Goal: Answer question/provide support: Share knowledge or assist other users

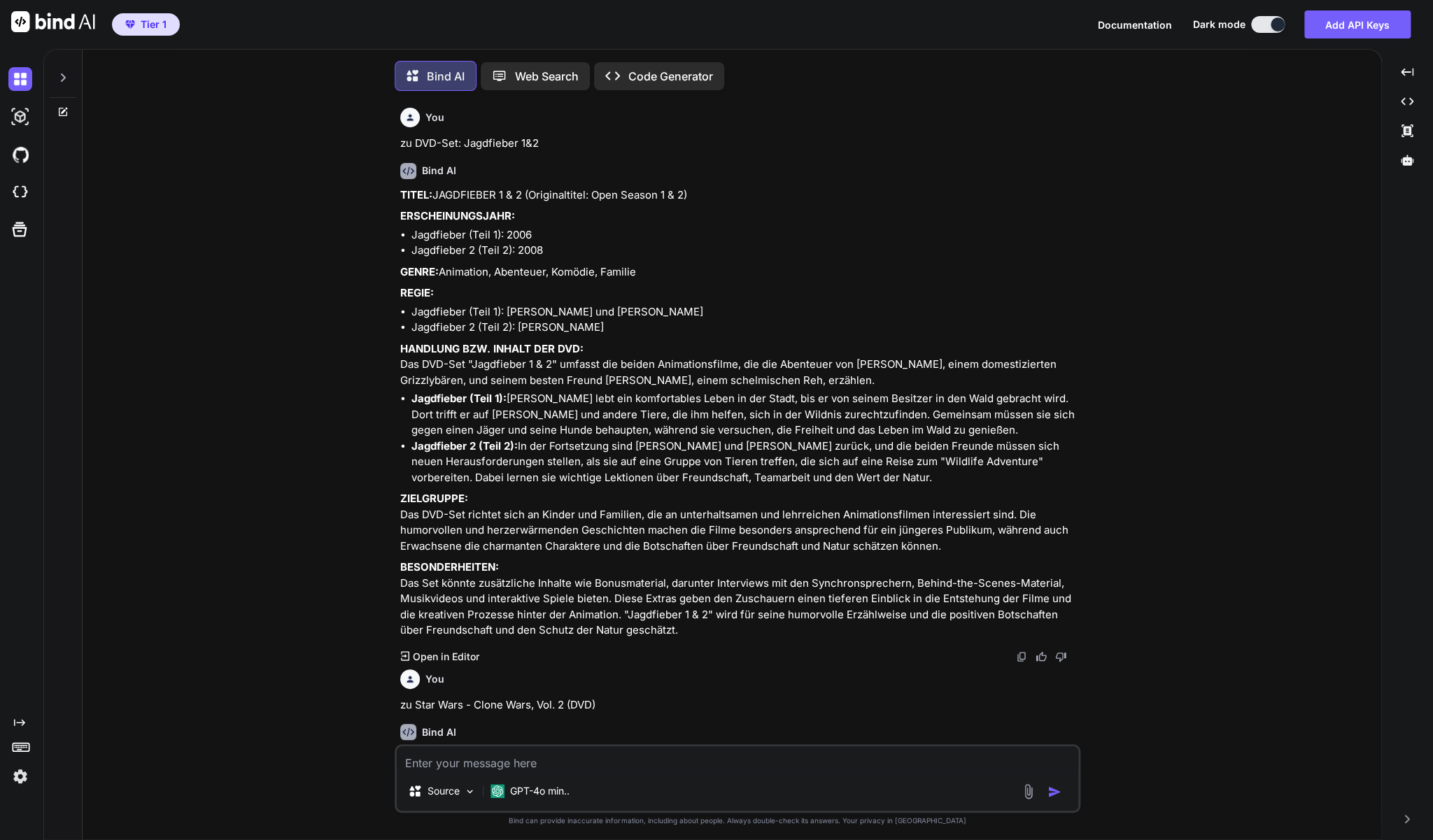
scroll to position [3, 0]
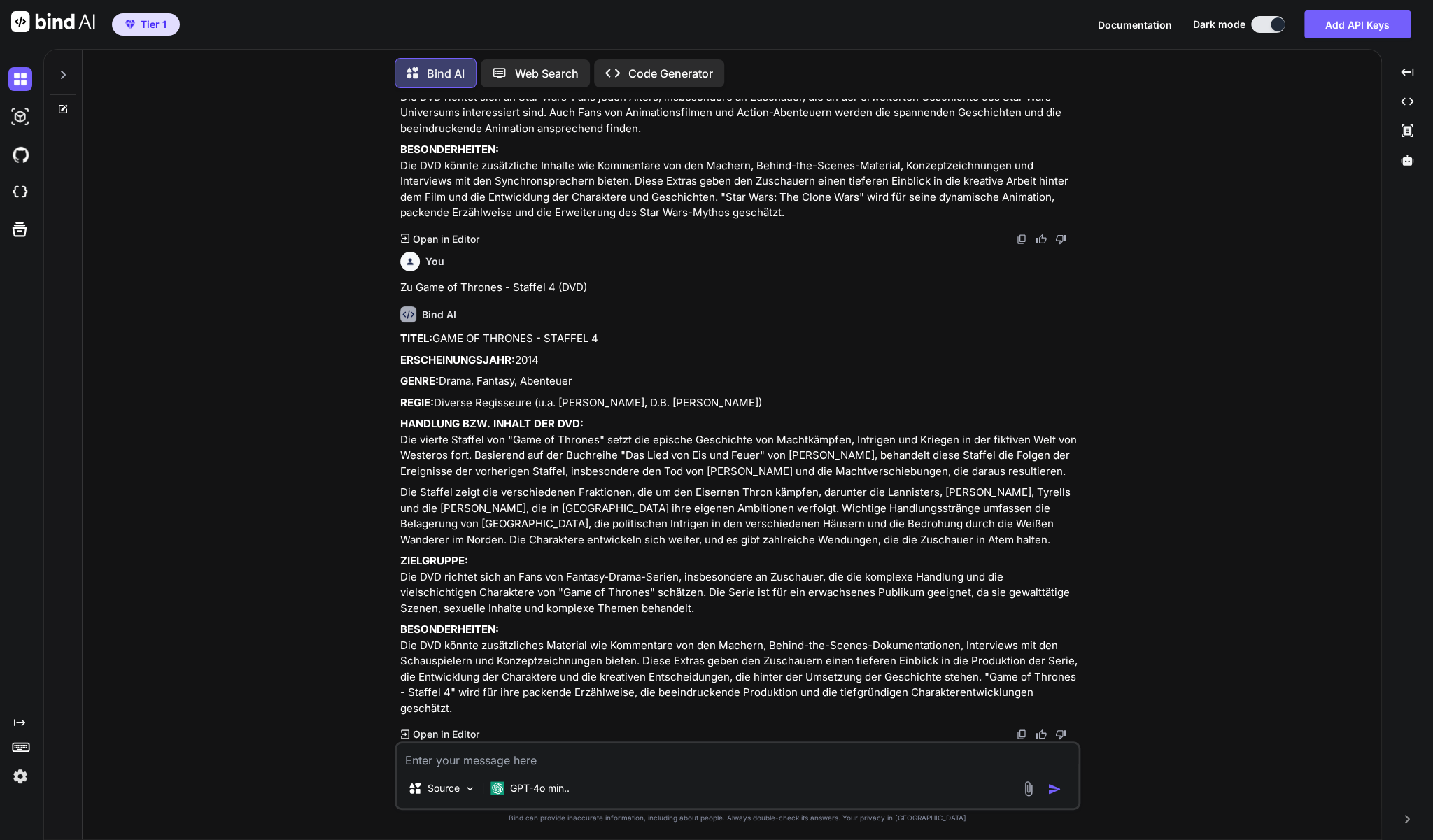
type textarea "x"
click at [60, 80] on icon at bounding box center [63, 75] width 11 height 11
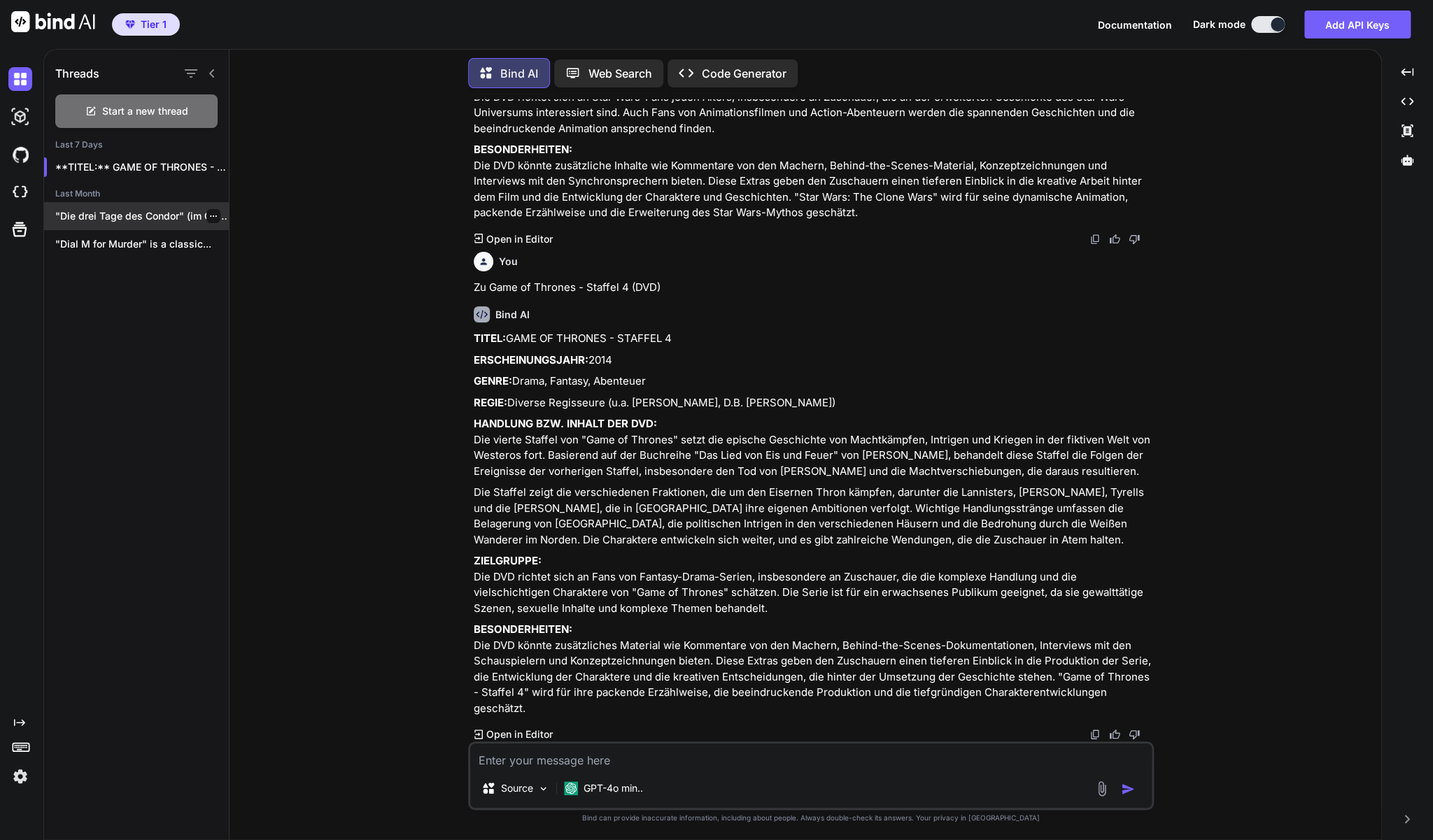
click at [130, 217] on p ""Die drei Tage des Condor" (im Original:..." at bounding box center [142, 216] width 173 height 14
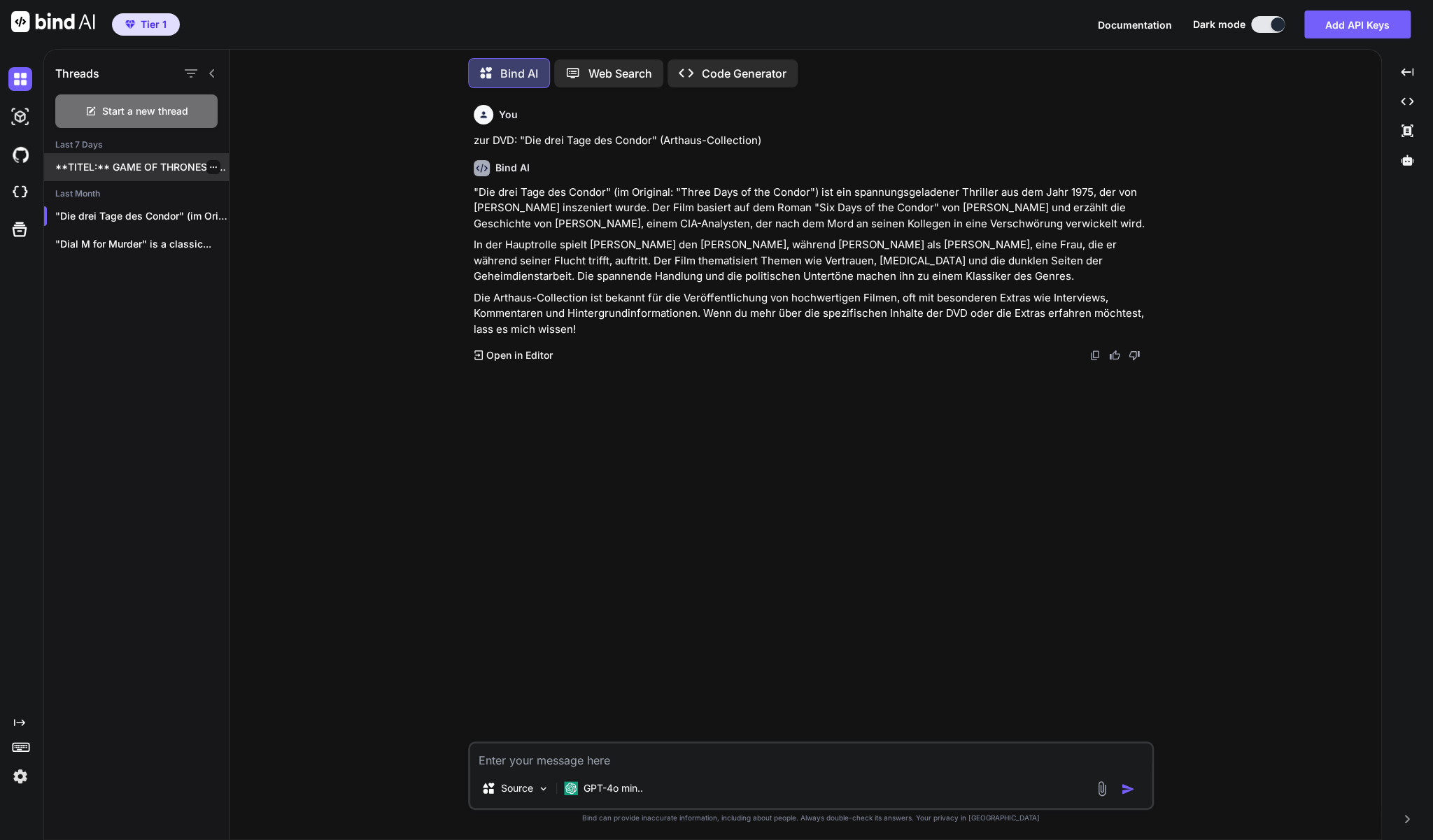
click at [151, 163] on p "**TITEL:** GAME OF THRONES - STAFFEL 4..." at bounding box center [142, 167] width 173 height 14
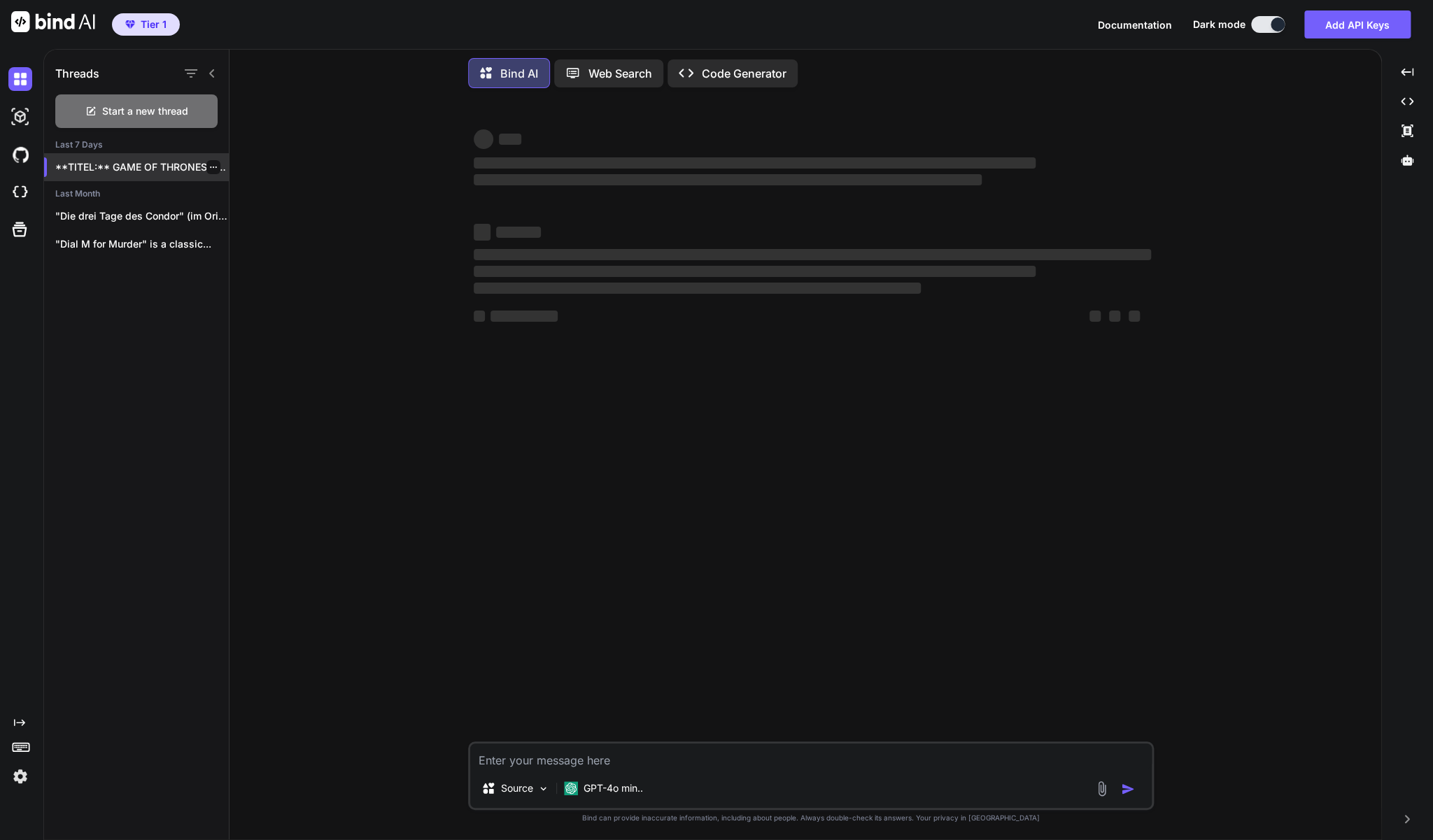
type textarea "x"
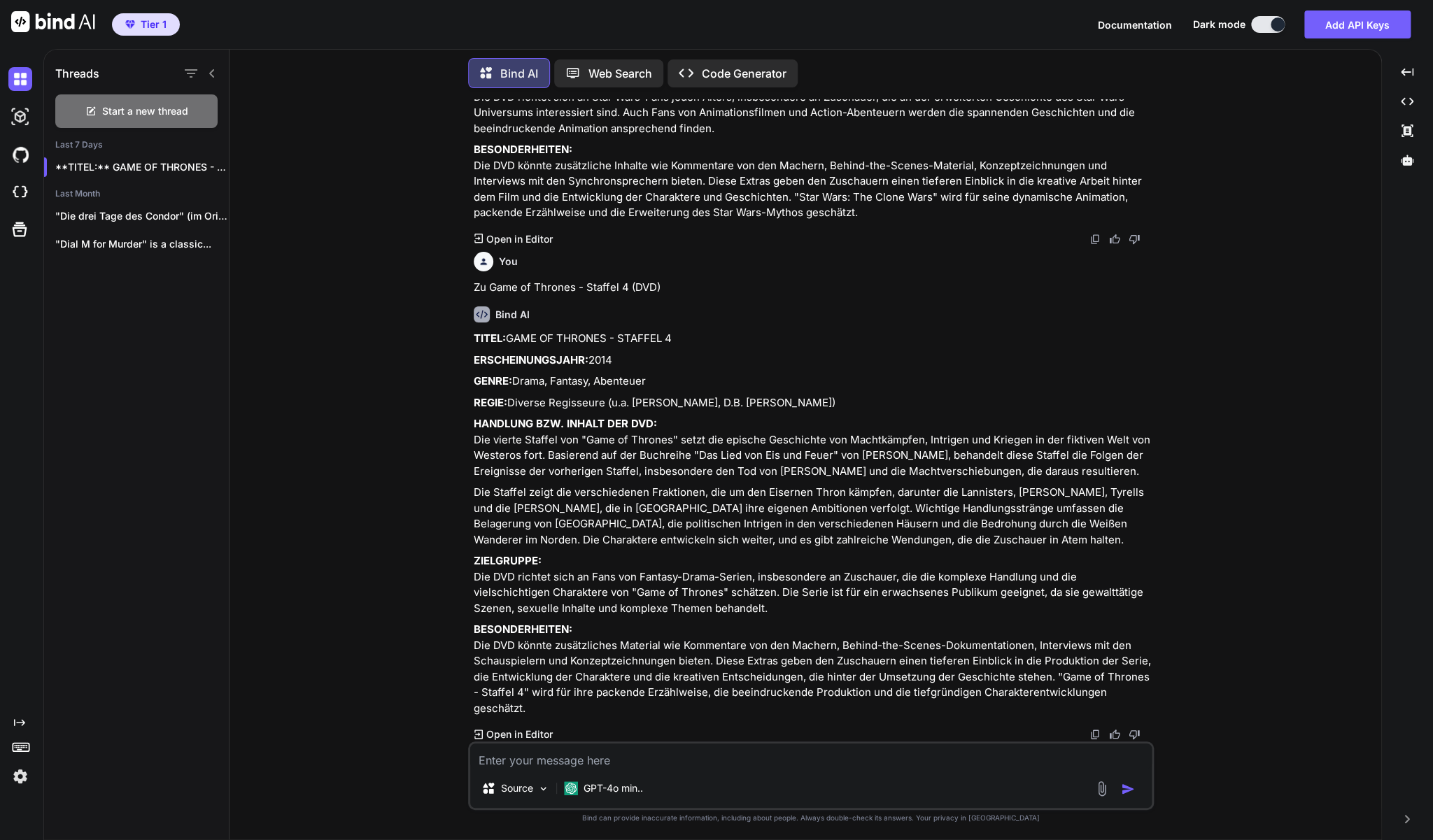
scroll to position [2072, 0]
click at [552, 766] on textarea at bounding box center [810, 756] width 681 height 25
click at [599, 762] on textarea at bounding box center [810, 756] width 681 height 25
paste textarea "[PERSON_NAME] - Wir Kinder vom [GEOGRAPHIC_DATA] (DVD Arthaus)"
type textarea "zu [PERSON_NAME] - Wir Kinder vom [GEOGRAPHIC_DATA] (DVD Arthaus)"
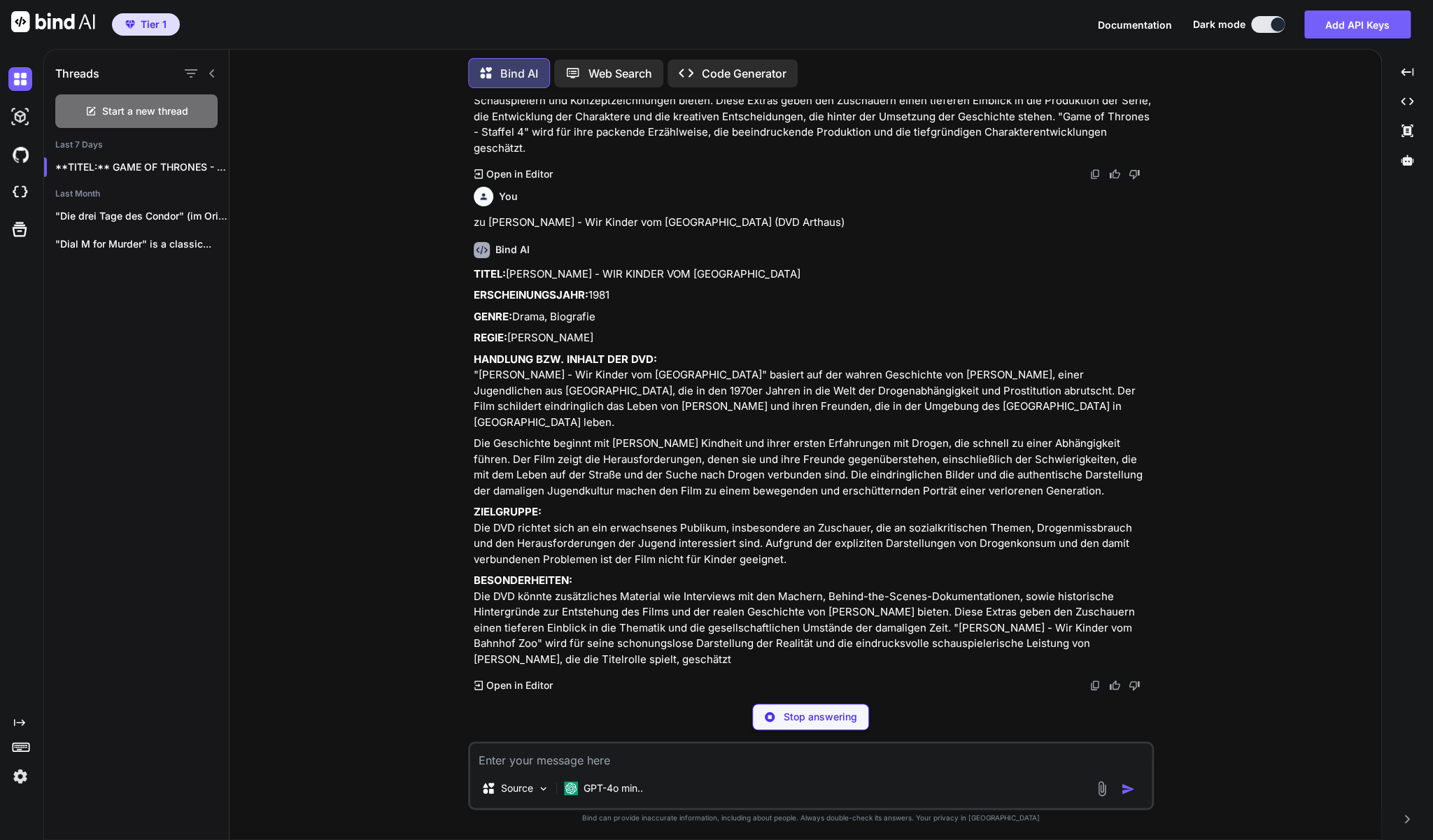
scroll to position [2615, 0]
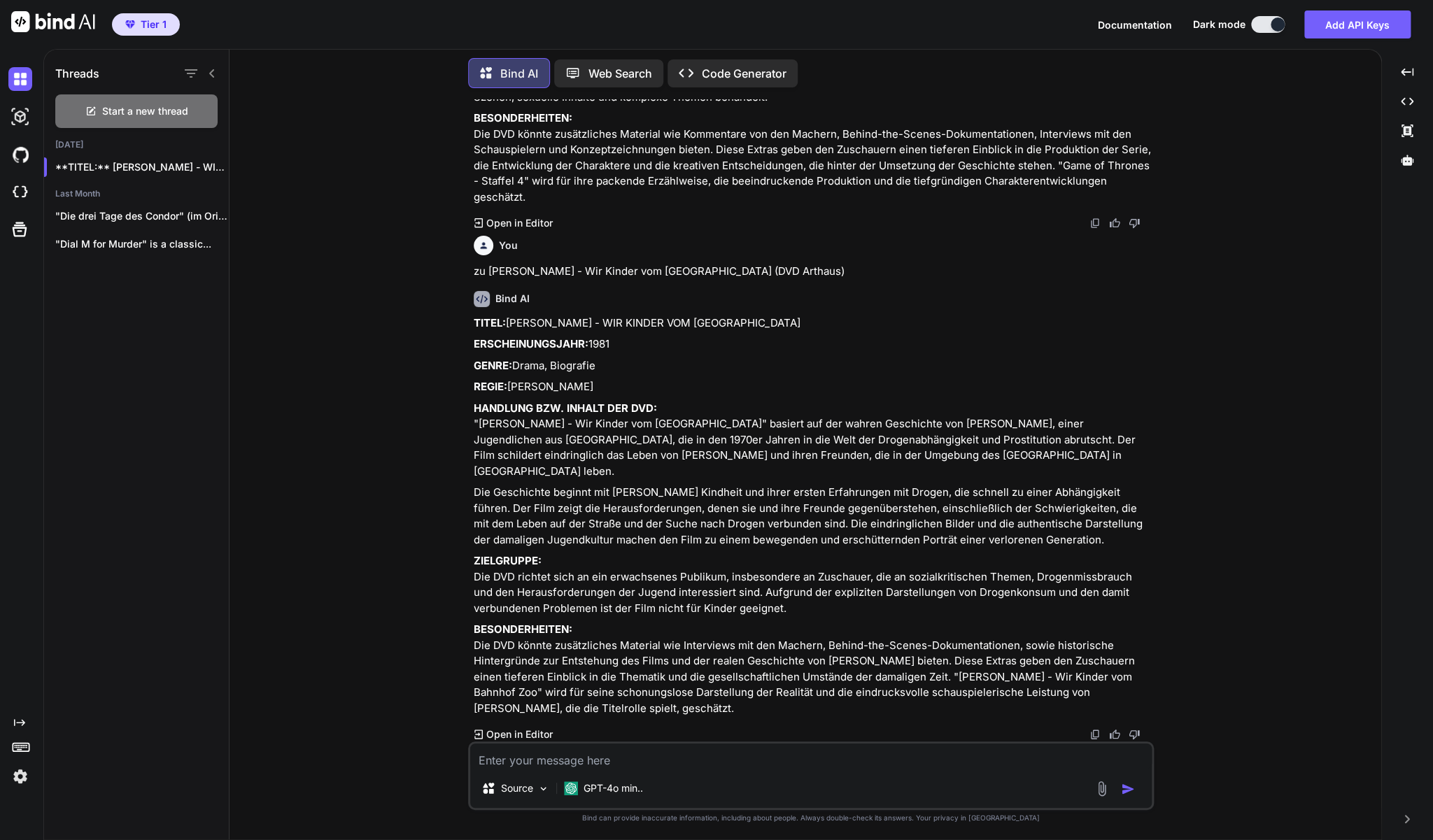
drag, startPoint x: 810, startPoint y: 590, endPoint x: 475, endPoint y: 289, distance: 450.4
click at [475, 316] on div "TITEL: [PERSON_NAME] - WIR KINDER VOM BAHNHOF ZOO ERSCHEINUNGSJAHR: 1981 GENRE:…" at bounding box center [812, 517] width 677 height 402
copy div "LOREM: IPSUMDOLOR S. - AME CONSEC ADI ELITSED DOE TEMPORINCIDIDUNT: 1841 UTLAB:…"
click at [545, 759] on textarea at bounding box center [810, 756] width 681 height 25
paste textarea "[PERSON_NAME] der Murmelspieler (DVD)"
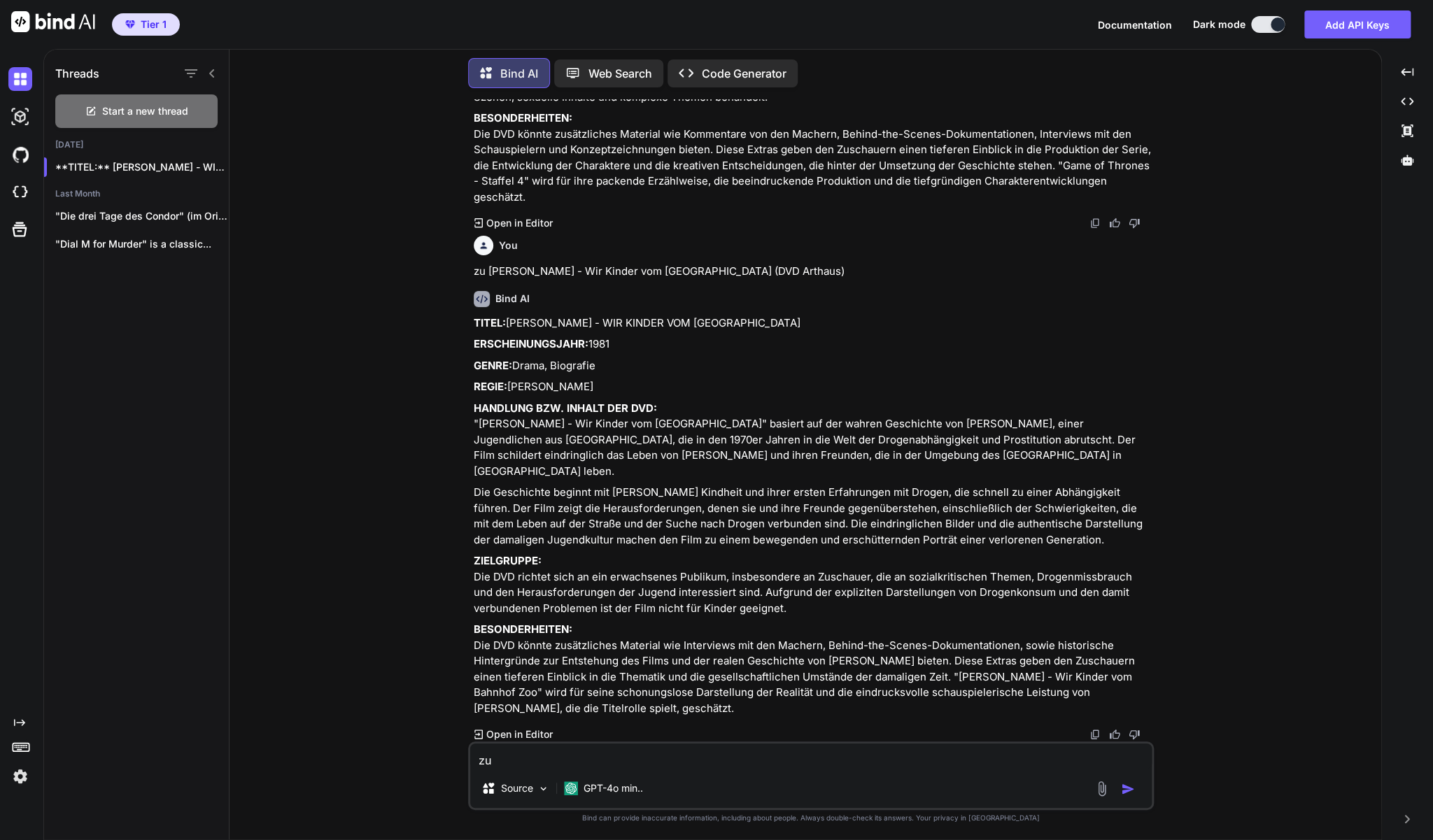
type textarea "zu [PERSON_NAME] der Murmelspieler (DVD)"
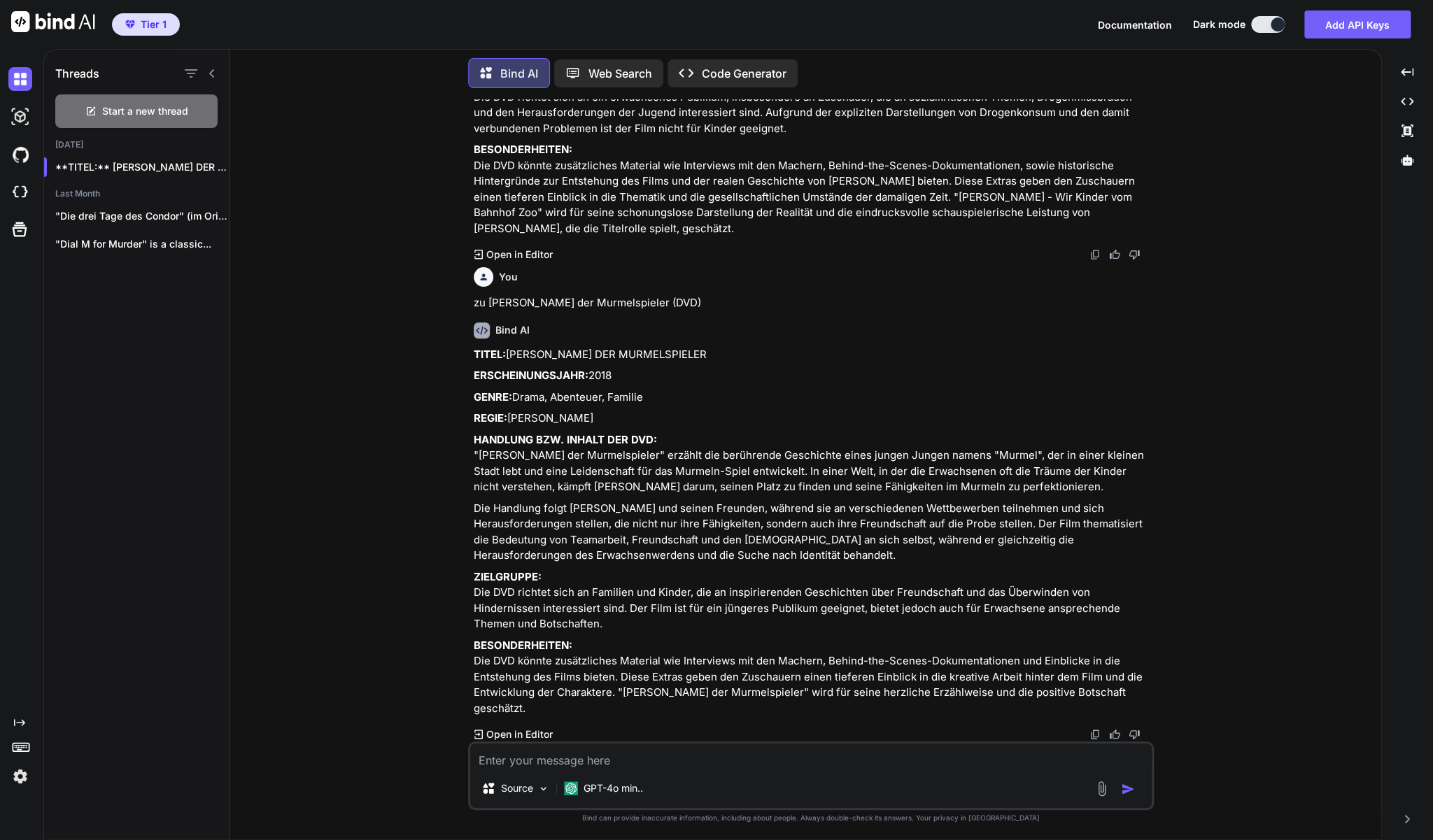
scroll to position [3125, 0]
drag, startPoint x: 623, startPoint y: 627, endPoint x: 475, endPoint y: 315, distance: 345.3
click at [475, 315] on div "Bind AI TITEL: [PERSON_NAME] DER MURMELSPIELER ERSCHEINUNGSJAHR: 2018 GENRE: Dr…" at bounding box center [812, 526] width 677 height 430
copy div "LOREM: IPSUM DOL SITAMETCONSEC ADIPISCINGELITSE: 1542 DOEIU: Tempo, Incididun, …"
click at [599, 765] on textarea at bounding box center [810, 756] width 681 height 25
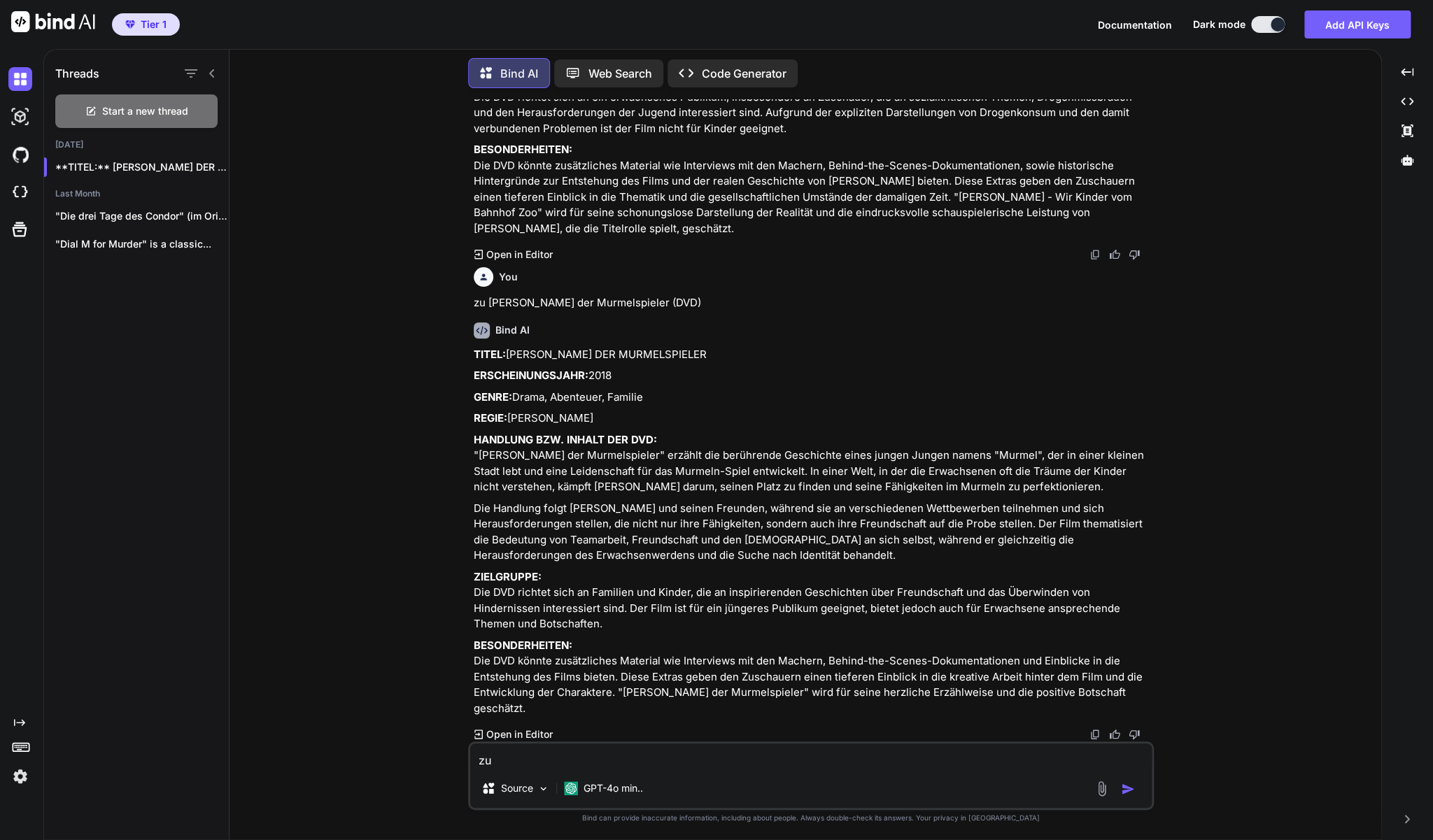
paste textarea "House of Cards - Staffel 1 (4 DVD's)"
type textarea "zu House of Cards - Staffel 1 (4 DVD's)"
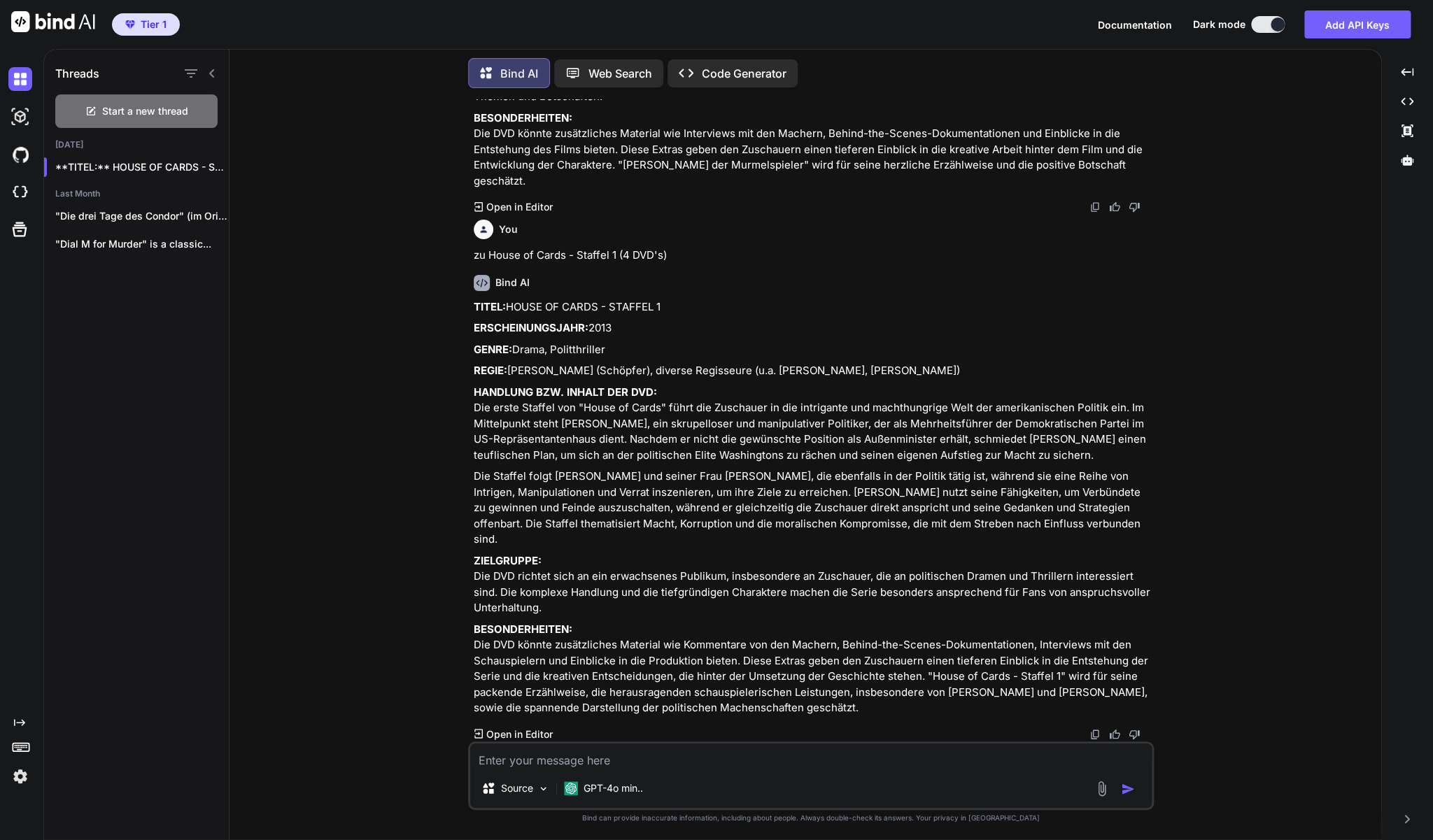
scroll to position [3684, 0]
drag, startPoint x: 571, startPoint y: 588, endPoint x: 474, endPoint y: 275, distance: 327.7
click at [474, 299] on div "TITEL: HOUSE OF CARDS - STAFFEL 1 ERSCHEINUNGSJAHR: 2013 GENRE: Drama, Politthr…" at bounding box center [812, 507] width 677 height 417
copy div "LOREM: IPSUM DO SITAM - CONSECT 5 ADIPISCINGELITSE: 9041 DOEIU: Tempo, Incididu…"
click at [594, 762] on textarea at bounding box center [810, 756] width 681 height 25
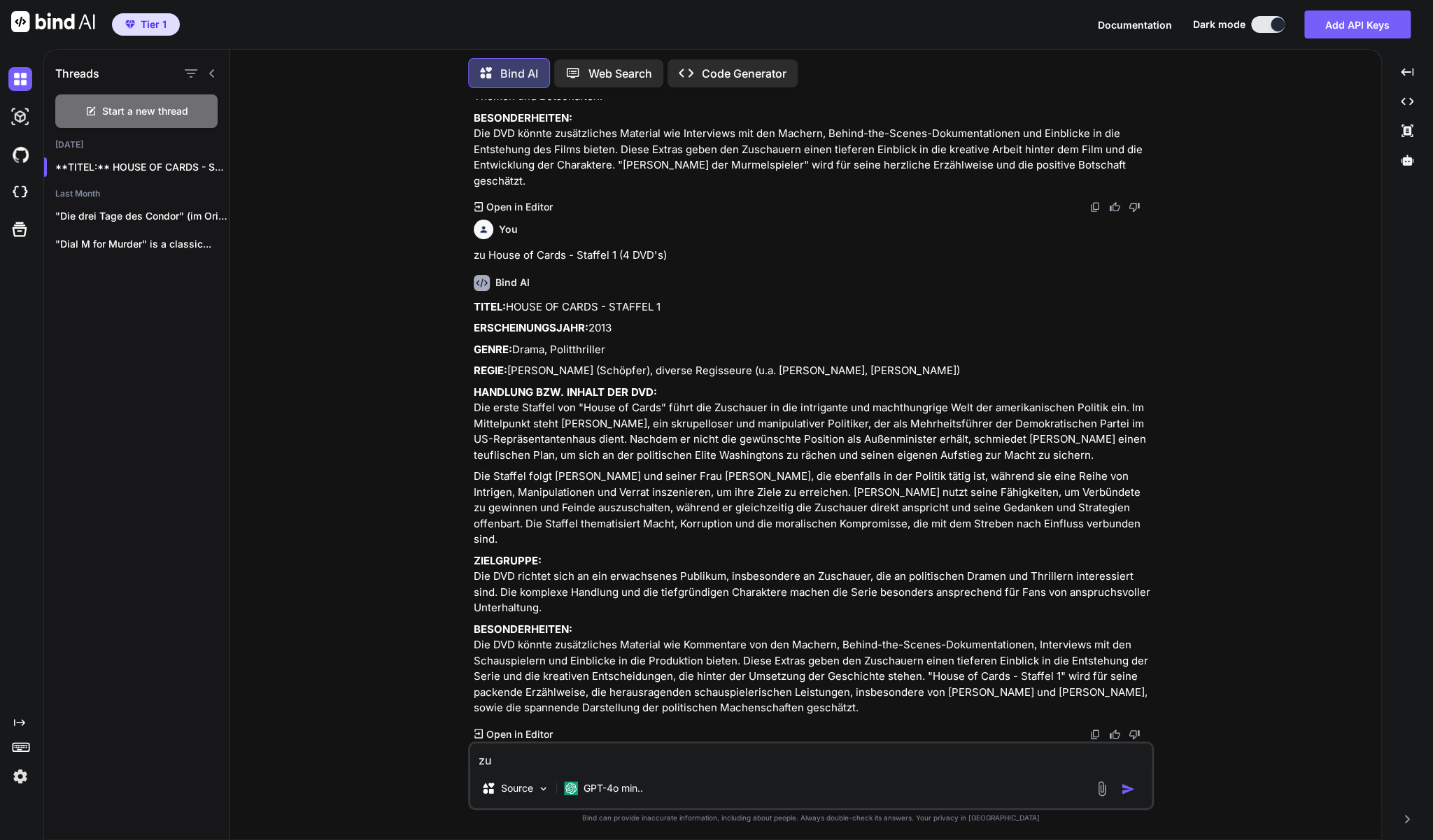
paste textarea "DVD-Film: G-Force - Super Agenten (FSK 6)"
type textarea "zu DVD-Film: G-Force - Super Agenten (FSK 6)"
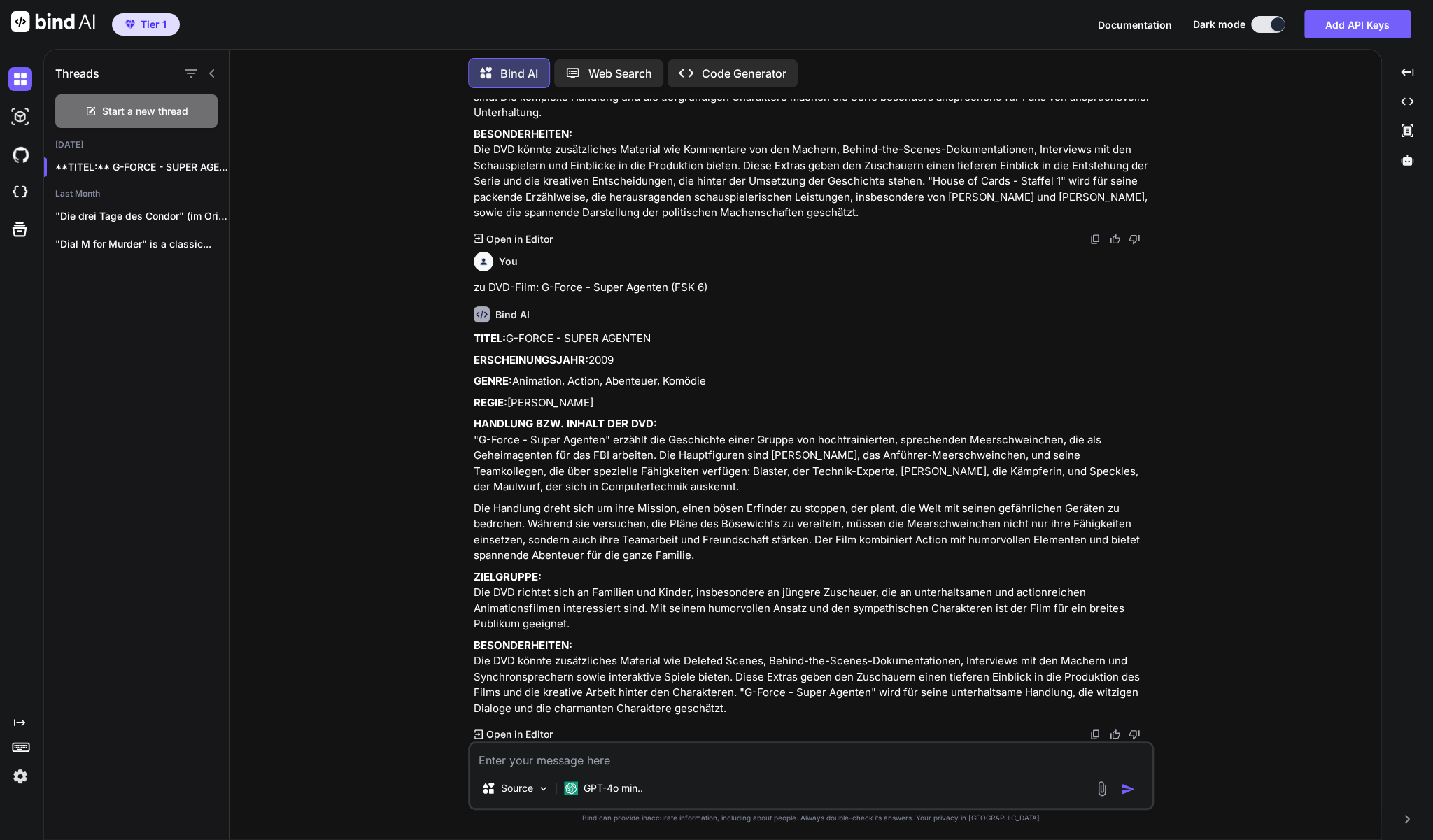
scroll to position [4227, 0]
drag, startPoint x: 586, startPoint y: 609, endPoint x: 473, endPoint y: 295, distance: 333.7
click at [473, 295] on div "You zu DVD-Set: Jagdfieber 1&2 Bind AI TITEL: JAGDFIEBER 1 & 2 (Originaltitel: …" at bounding box center [812, 420] width 683 height 642
copy div "LOREM: I-DOLOR - SITAM CONSECT ADIPISCINGELITSE: 5541 DOEIU: Temporinc, Utlabo,…"
click at [615, 764] on textarea at bounding box center [810, 756] width 681 height 25
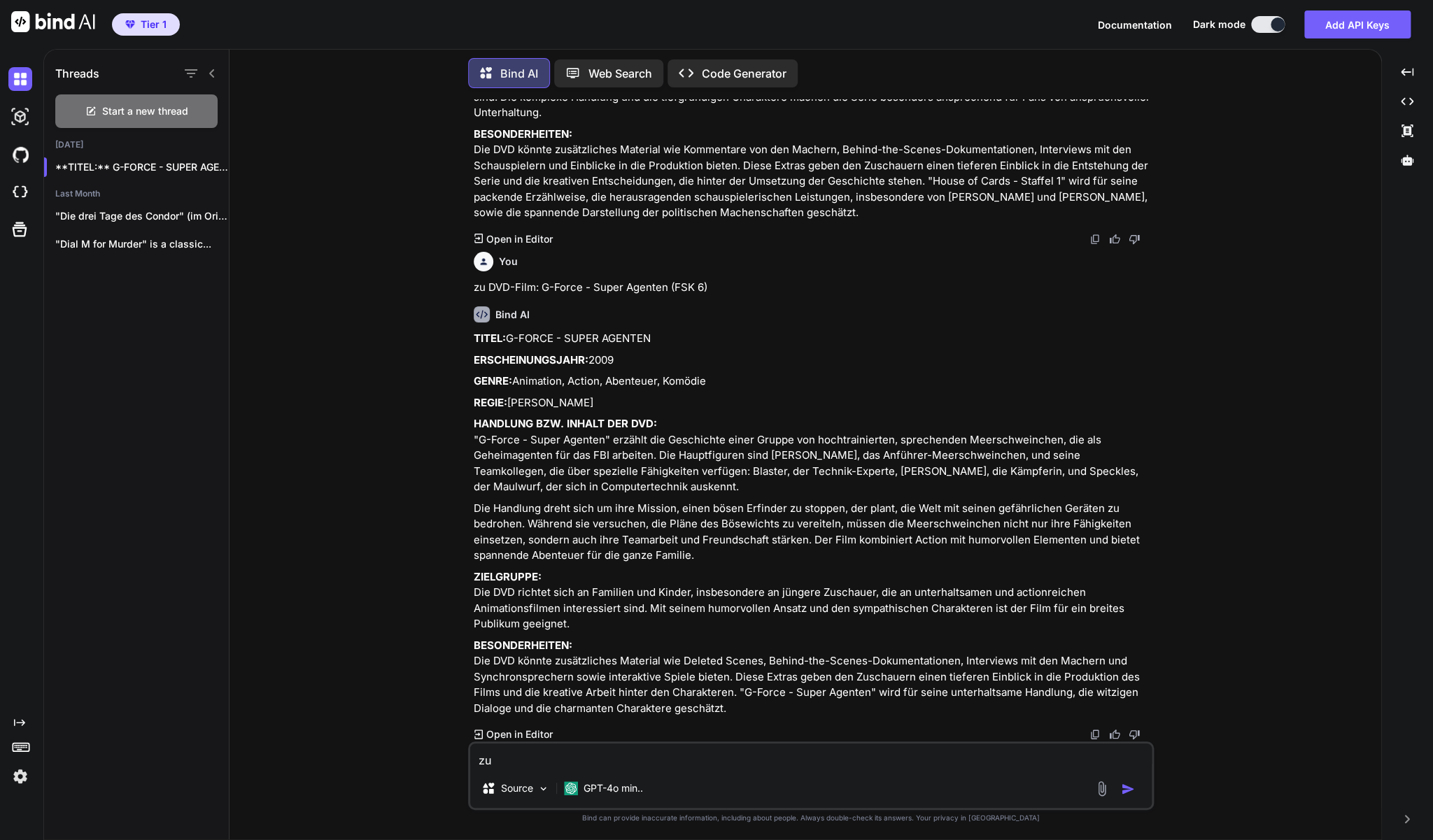
paste textarea "[PERSON_NAME] präsentiert: Killshot (DVD)"
type textarea "zu [PERSON_NAME] präsentiert: Killshot (DVD)"
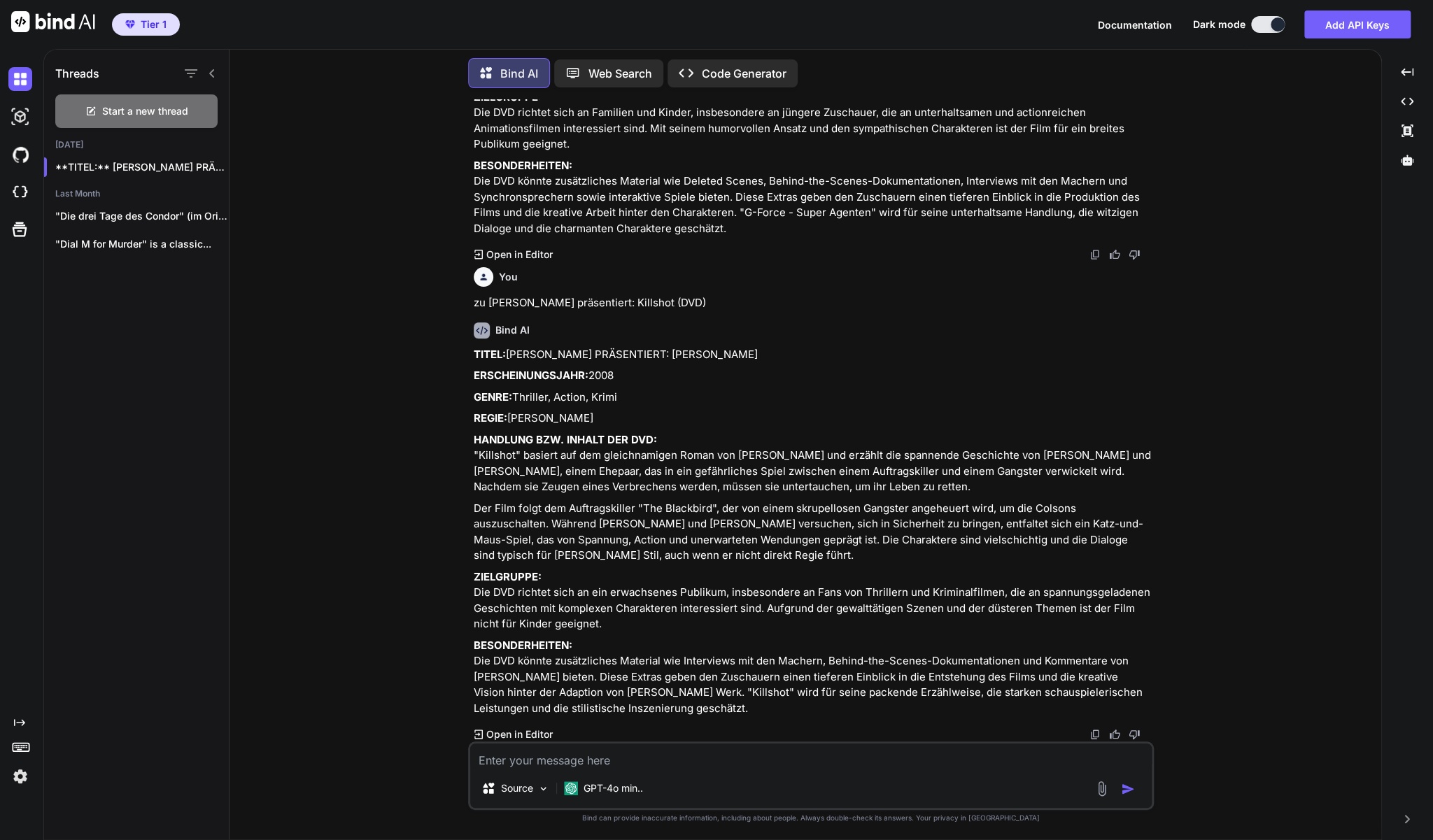
scroll to position [4754, 0]
click at [537, 754] on textarea at bounding box center [810, 756] width 681 height 25
paste textarea "Addams Family in verrückter Tradition (DVD)"
type textarea "Zu Addams Family in verrückter Tradition (DVD)"
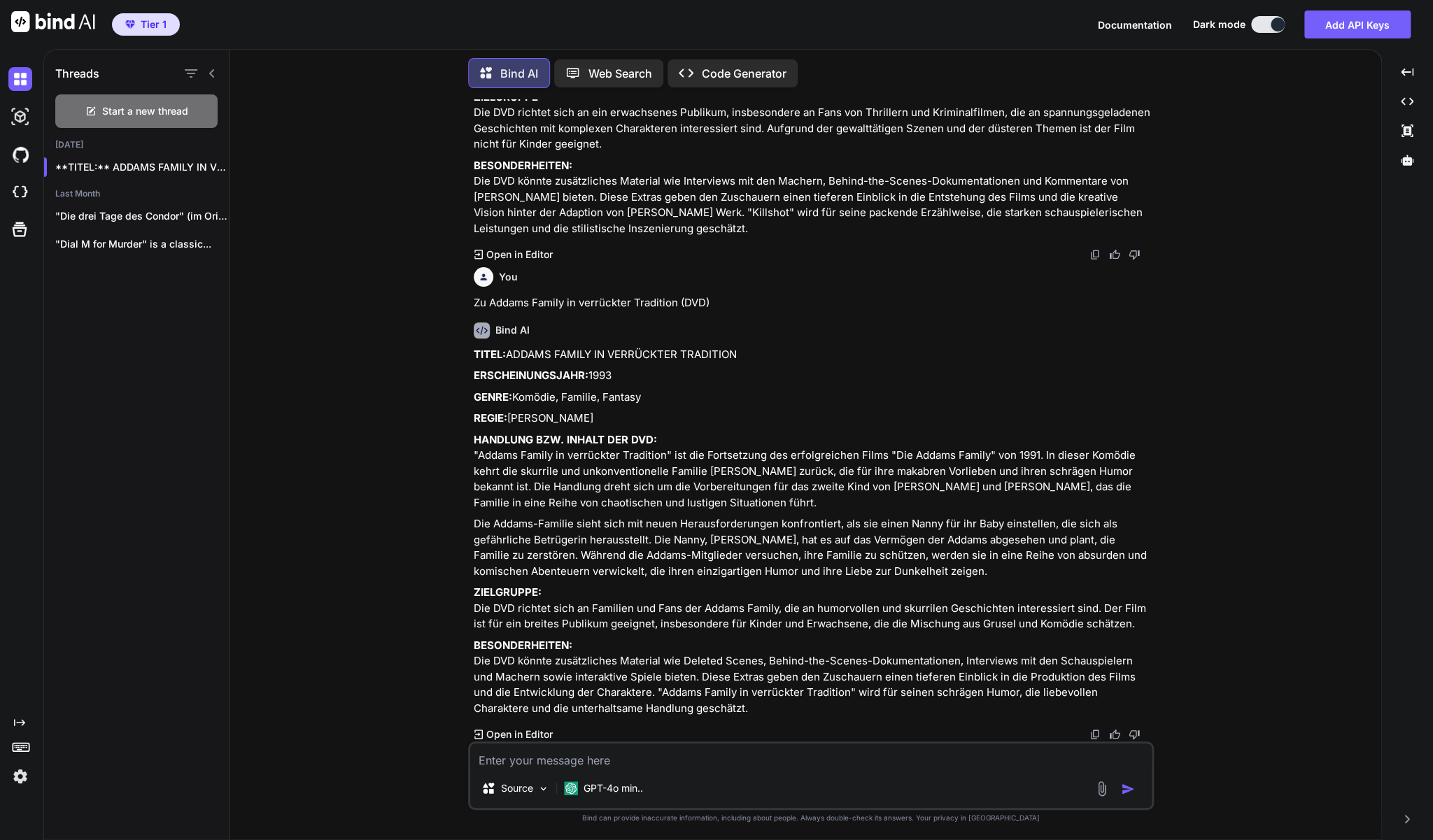
scroll to position [5281, 0]
drag, startPoint x: 1134, startPoint y: 605, endPoint x: 476, endPoint y: 305, distance: 723.2
click at [476, 347] on div "TITEL: ADDAMS FAMILY IN VERRÜCKTER TRADITION ERSCHEINUNGSJAHR: 1993 GENRE: Komö…" at bounding box center [812, 531] width 677 height 370
copy div "LOREM: IPSUMD SITAME CO ADIPISCING ELITSEDDO EIUSMODTEMPORINC: 3063 UTLAB: Etdo…"
click at [676, 770] on div "Source GPT-4o min.." at bounding box center [811, 775] width 686 height 69
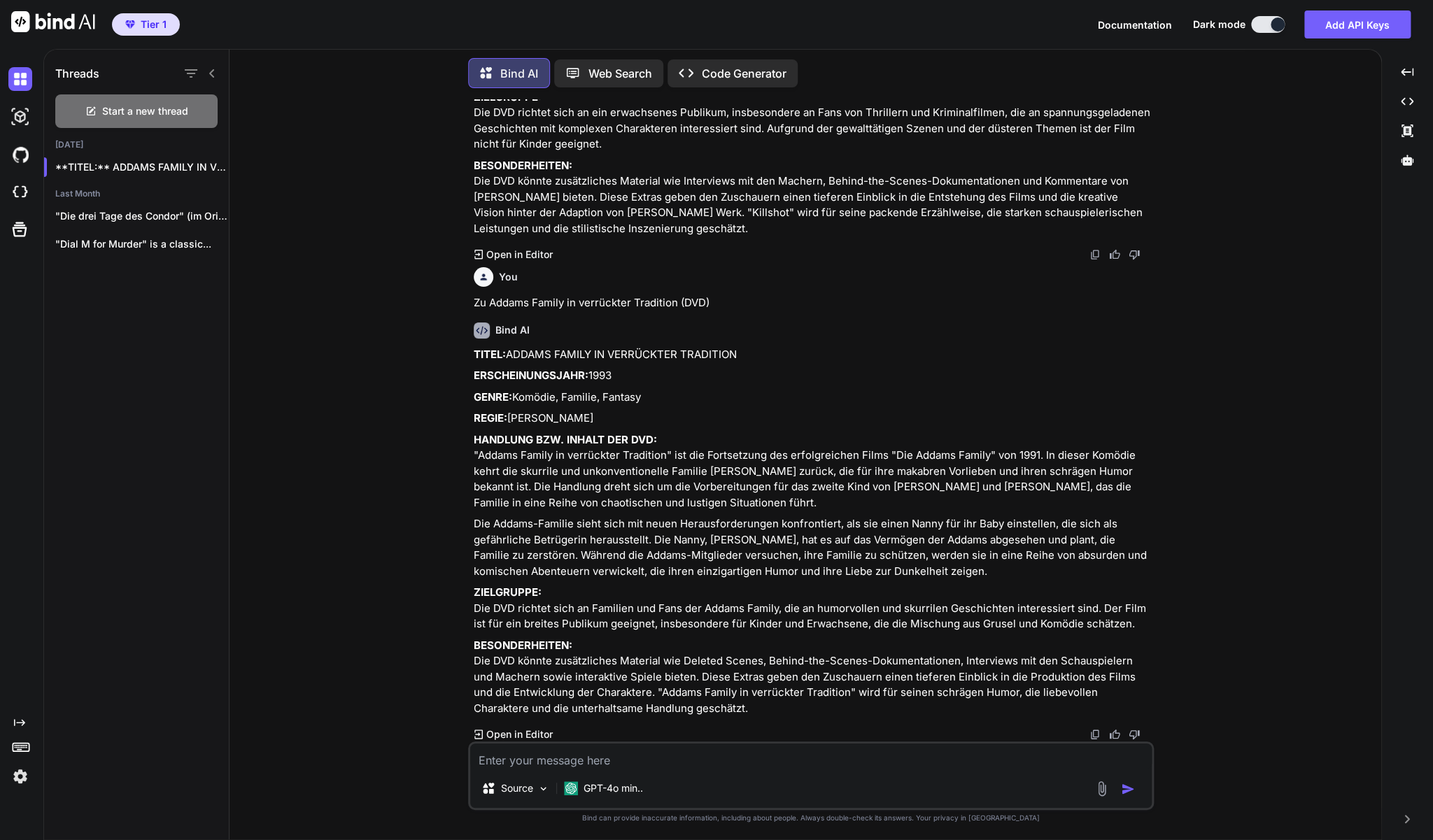
click at [686, 760] on textarea at bounding box center [810, 756] width 681 height 25
paste textarea "Painted Spirits - Yanomami DVD - Seltene Doku!"
type textarea "zu Painted Spirits - Yanomami DVD"
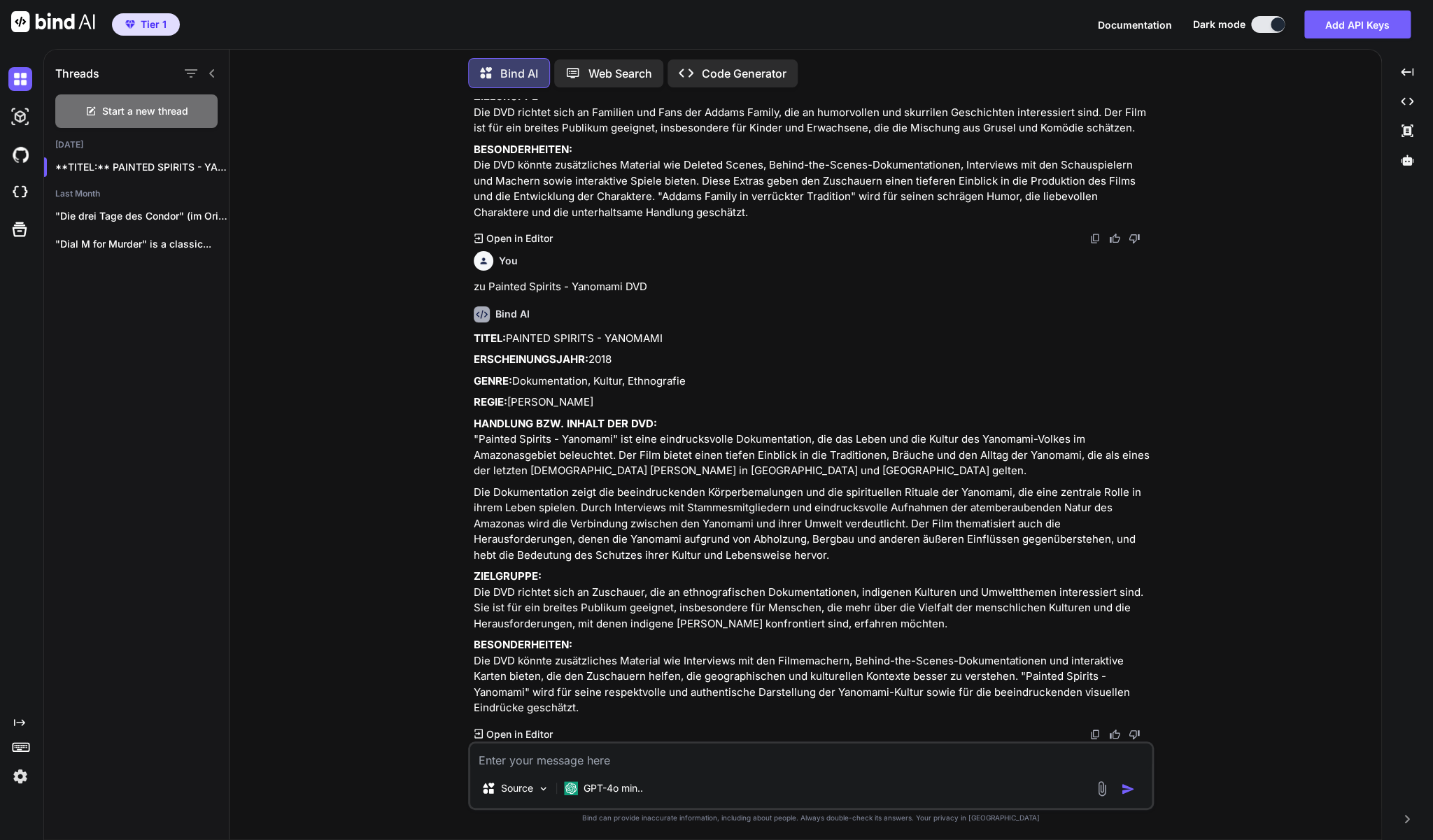
scroll to position [5822, 0]
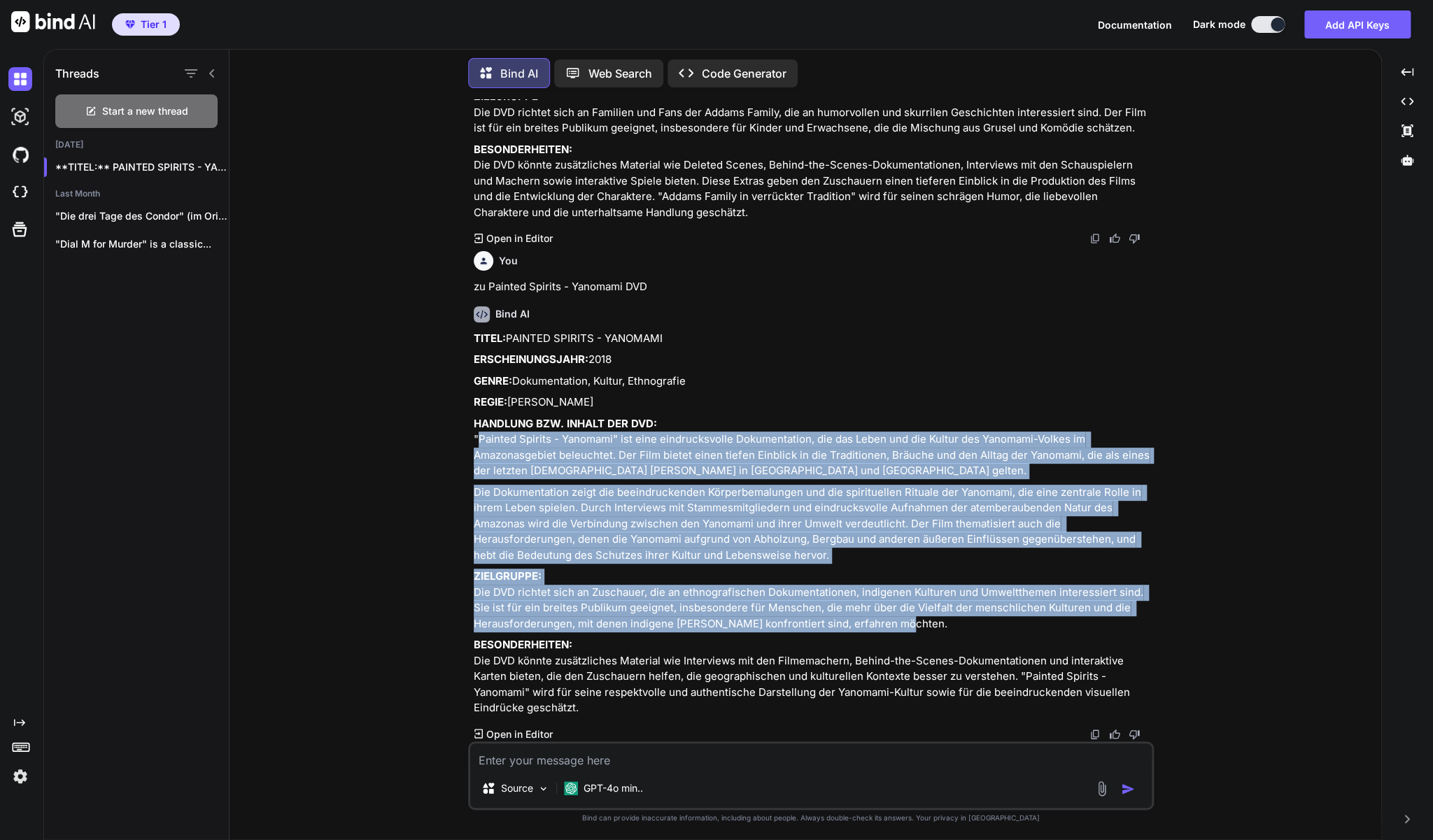
drag, startPoint x: 474, startPoint y: 409, endPoint x: 977, endPoint y: 612, distance: 542.4
click at [977, 612] on div "TITEL: PAINTED SPIRITS - [PERSON_NAME] ERSCHEINUNGSJAHR: 2018 GENRE: Dokumentat…" at bounding box center [812, 523] width 677 height 385
copy div ""Loremip Dolorsi - Ametcons" adi elit seddoeiusmodte Incididuntutl, etd mag Ali…"
click at [780, 533] on p "Die Dokumentation zeigt die beeindruckenden Körperbemalungen und die spirituell…" at bounding box center [812, 523] width 677 height 79
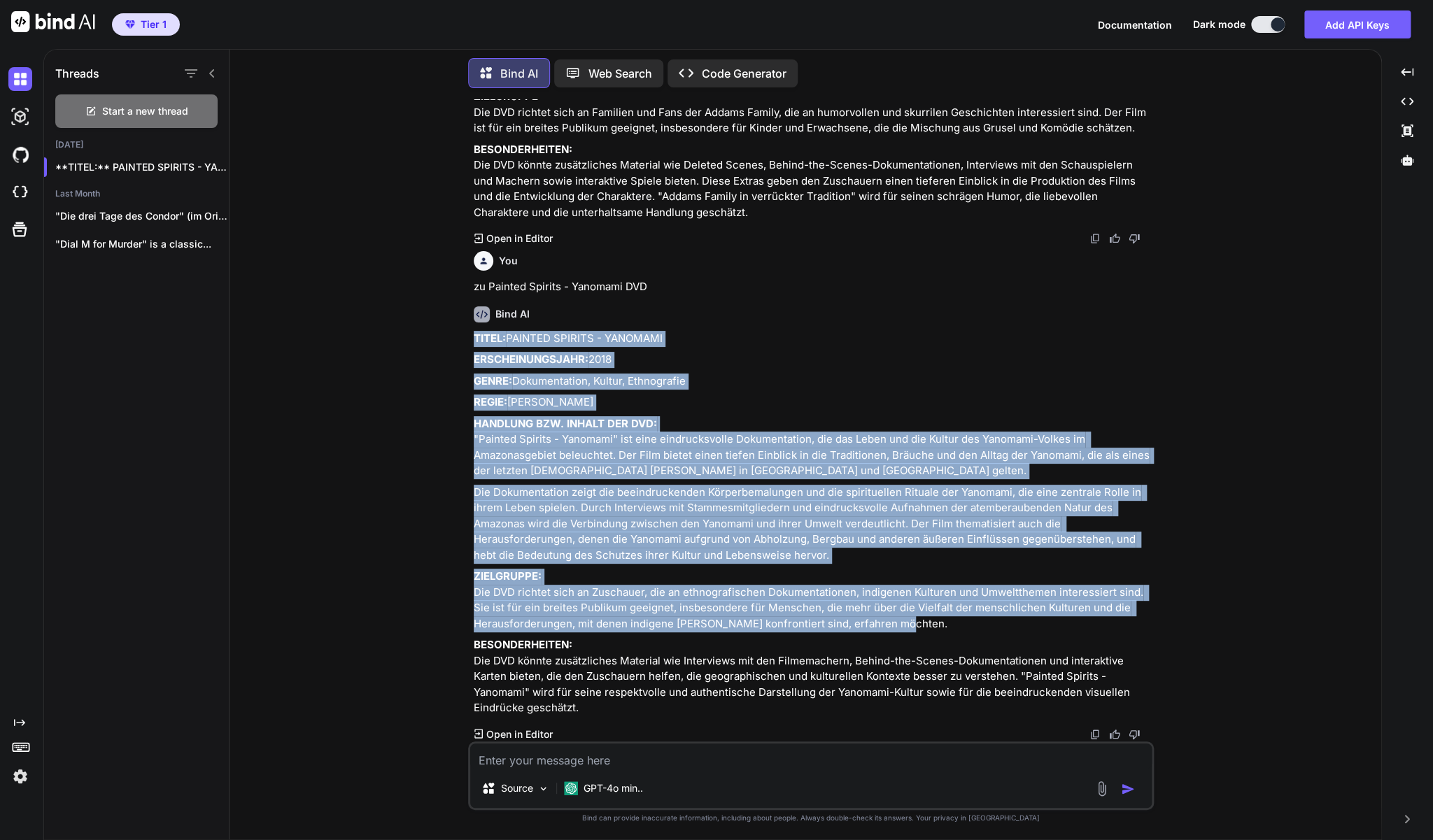
drag, startPoint x: 877, startPoint y: 598, endPoint x: 472, endPoint y: 297, distance: 504.6
click at [472, 297] on div "You zu DVD-Set: Jagdfieber 1&2 Bind AI TITEL: JAGDFIEBER 1 & 2 (Originaltitel: …" at bounding box center [812, 420] width 683 height 642
copy div "LOREM: IPSUMDO SITAMET - CONSECTE ADIPISCINGELITSE: 4570 DOEIU: Temporincidid, …"
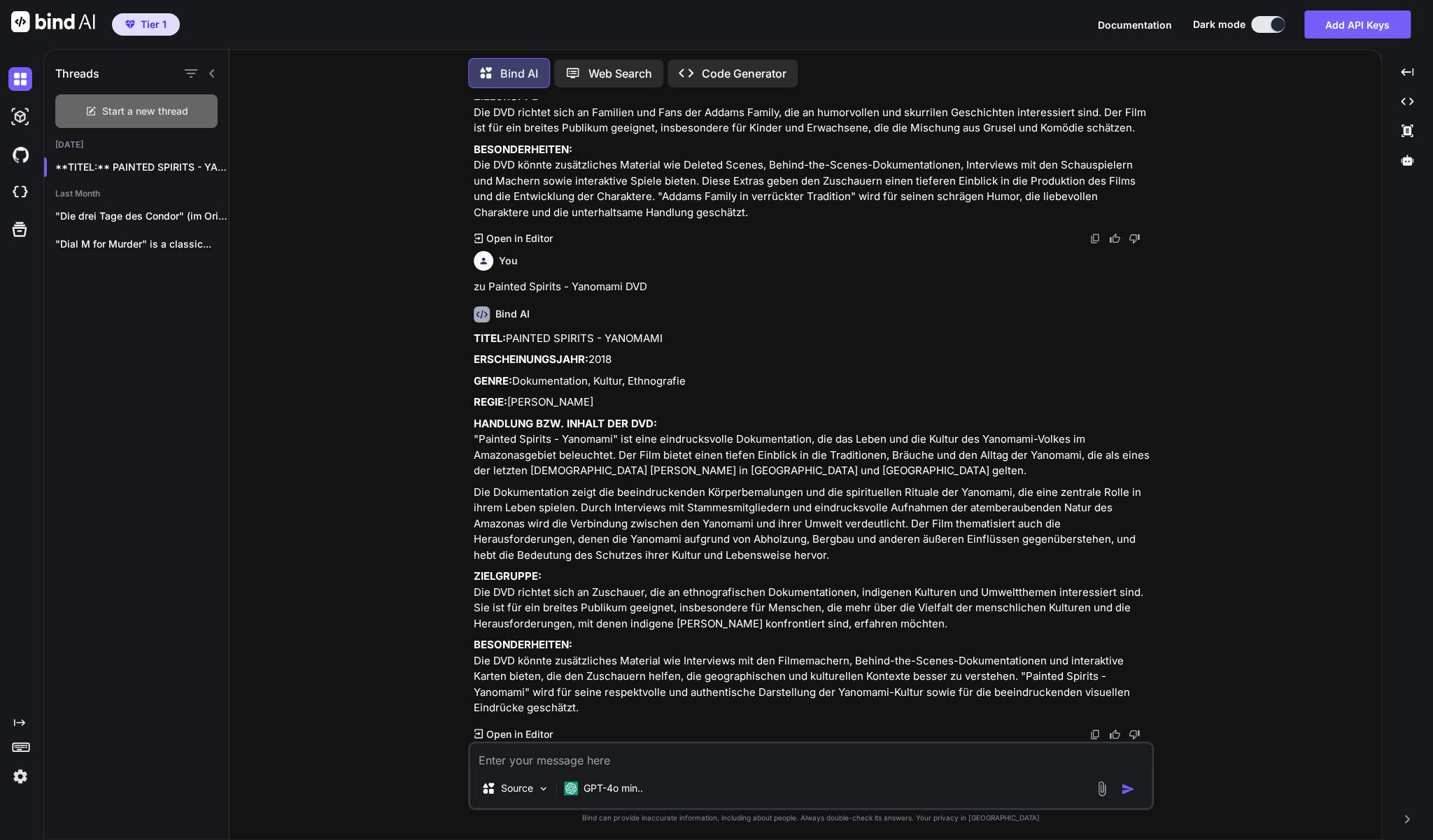
click at [130, 115] on span "Start a new thread" at bounding box center [144, 111] width 86 height 14
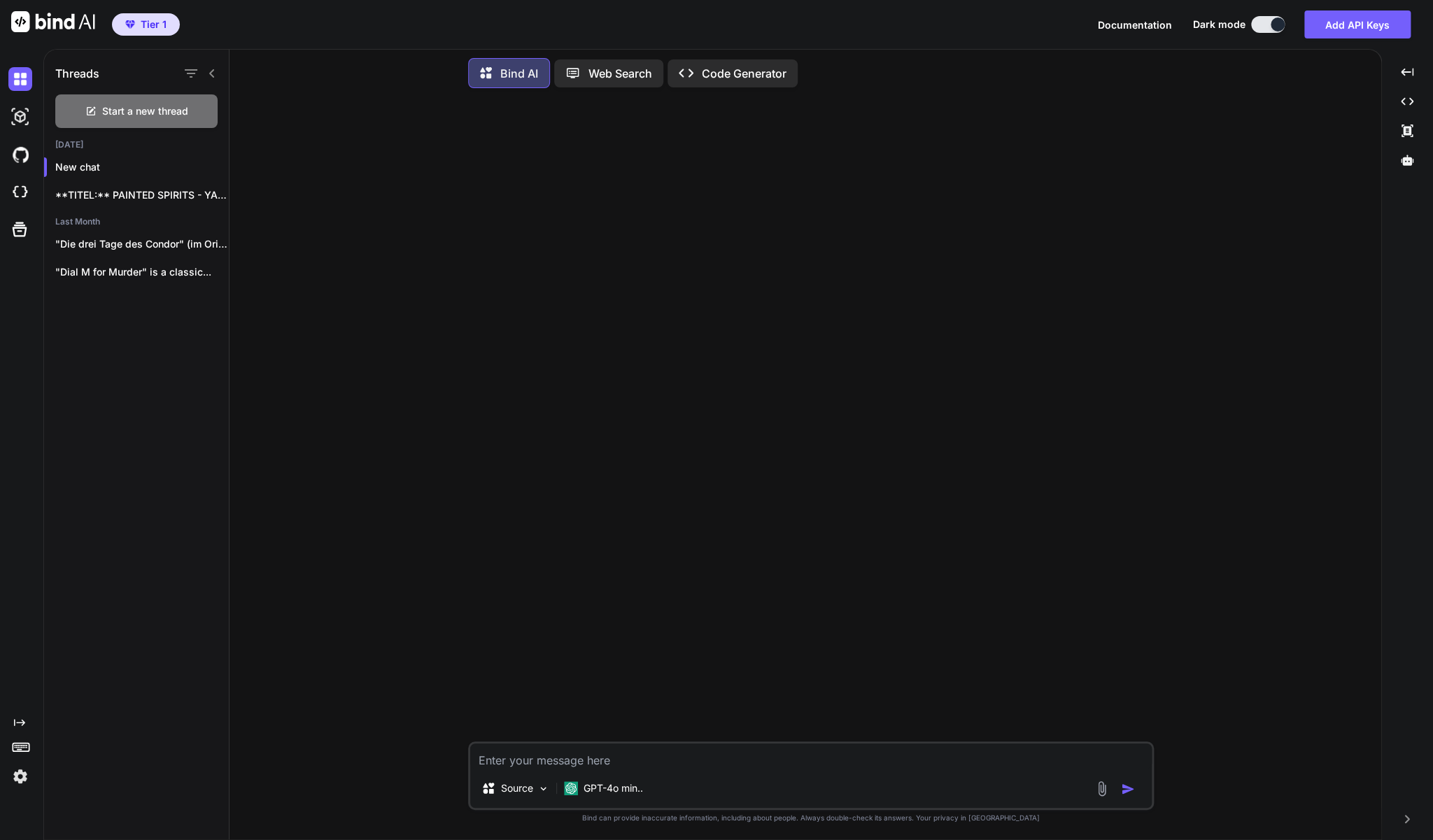
click at [547, 760] on textarea at bounding box center [810, 756] width 681 height 25
click at [621, 791] on p "GPT-4o min.." at bounding box center [613, 788] width 59 height 14
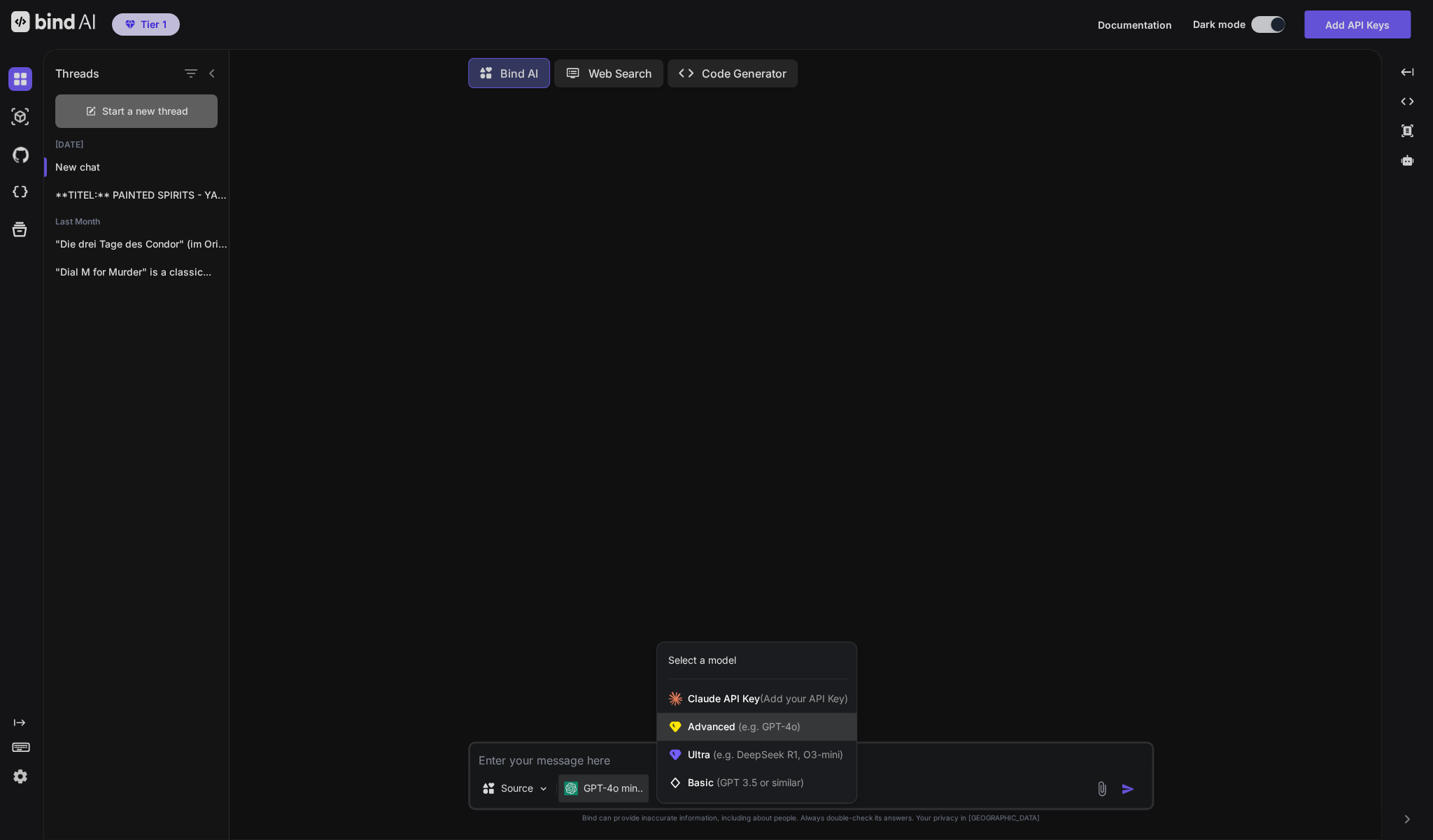
click at [753, 730] on span "(e.g. GPT-4o)" at bounding box center [767, 726] width 65 height 12
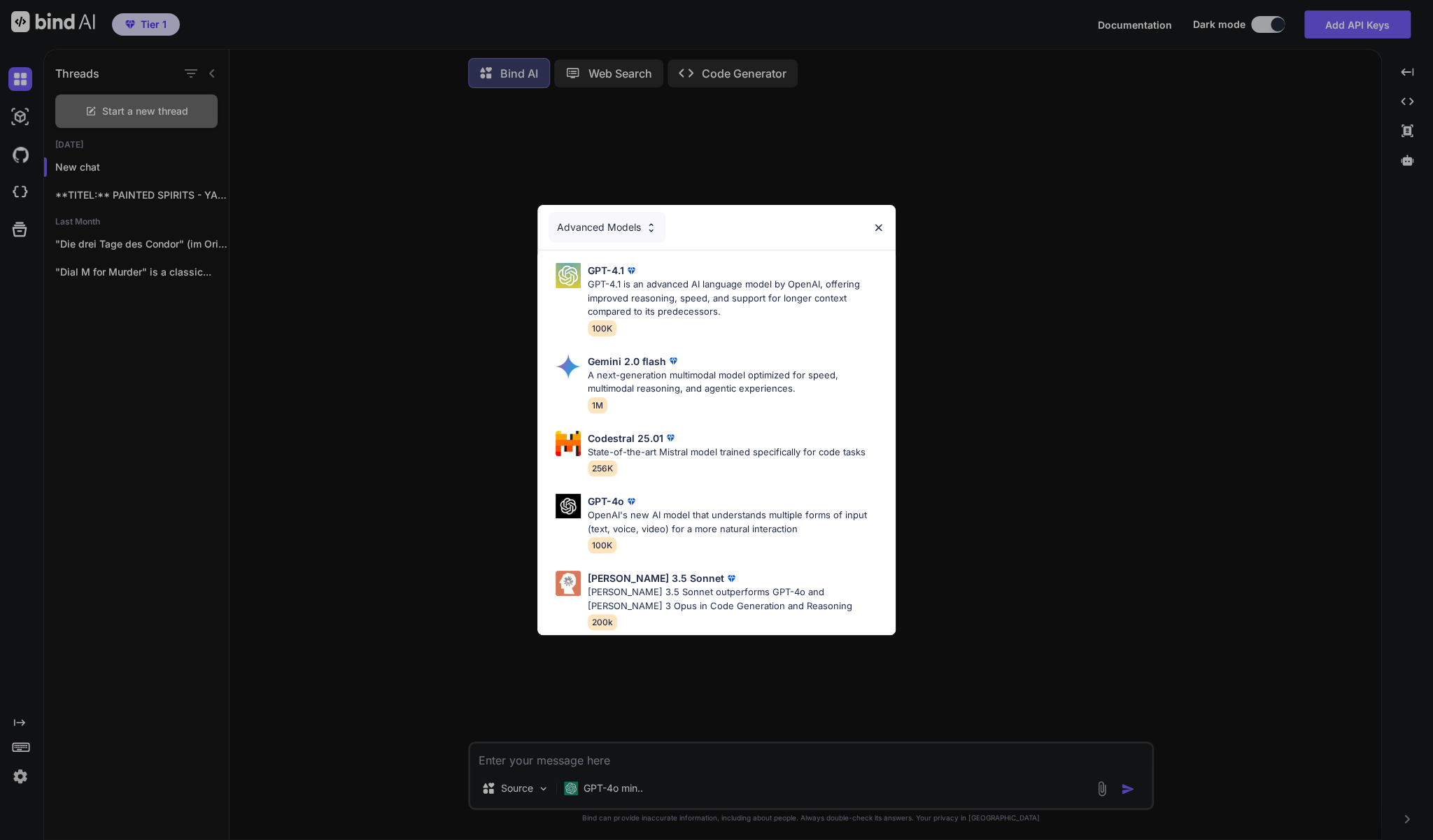
click at [606, 786] on div "Advanced Models GPT-4.1 GPT-4.1 is an advanced AI language model by OpenAI, off…" at bounding box center [716, 420] width 1433 height 840
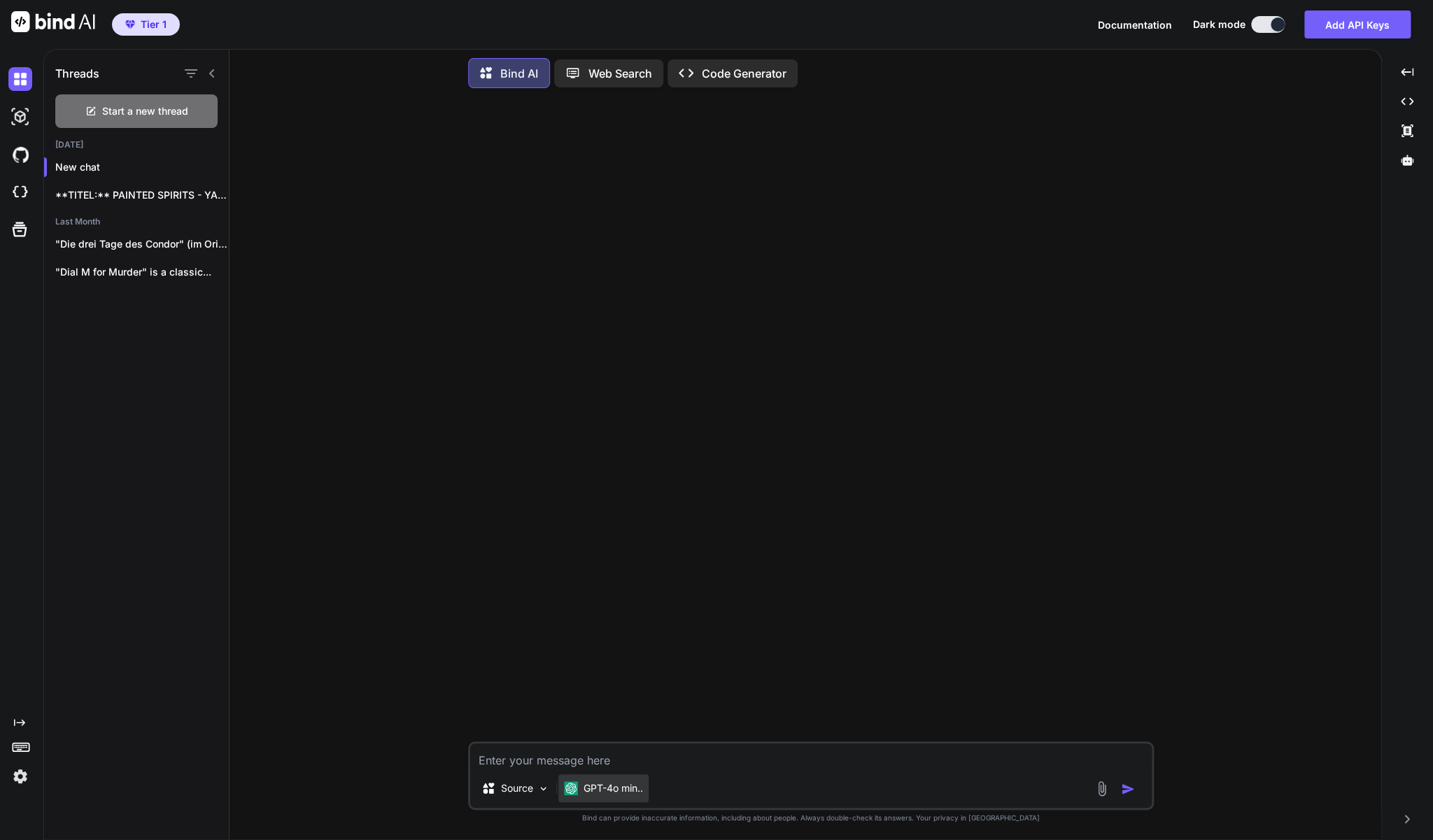
click at [609, 786] on p "GPT-4o min.." at bounding box center [613, 788] width 59 height 14
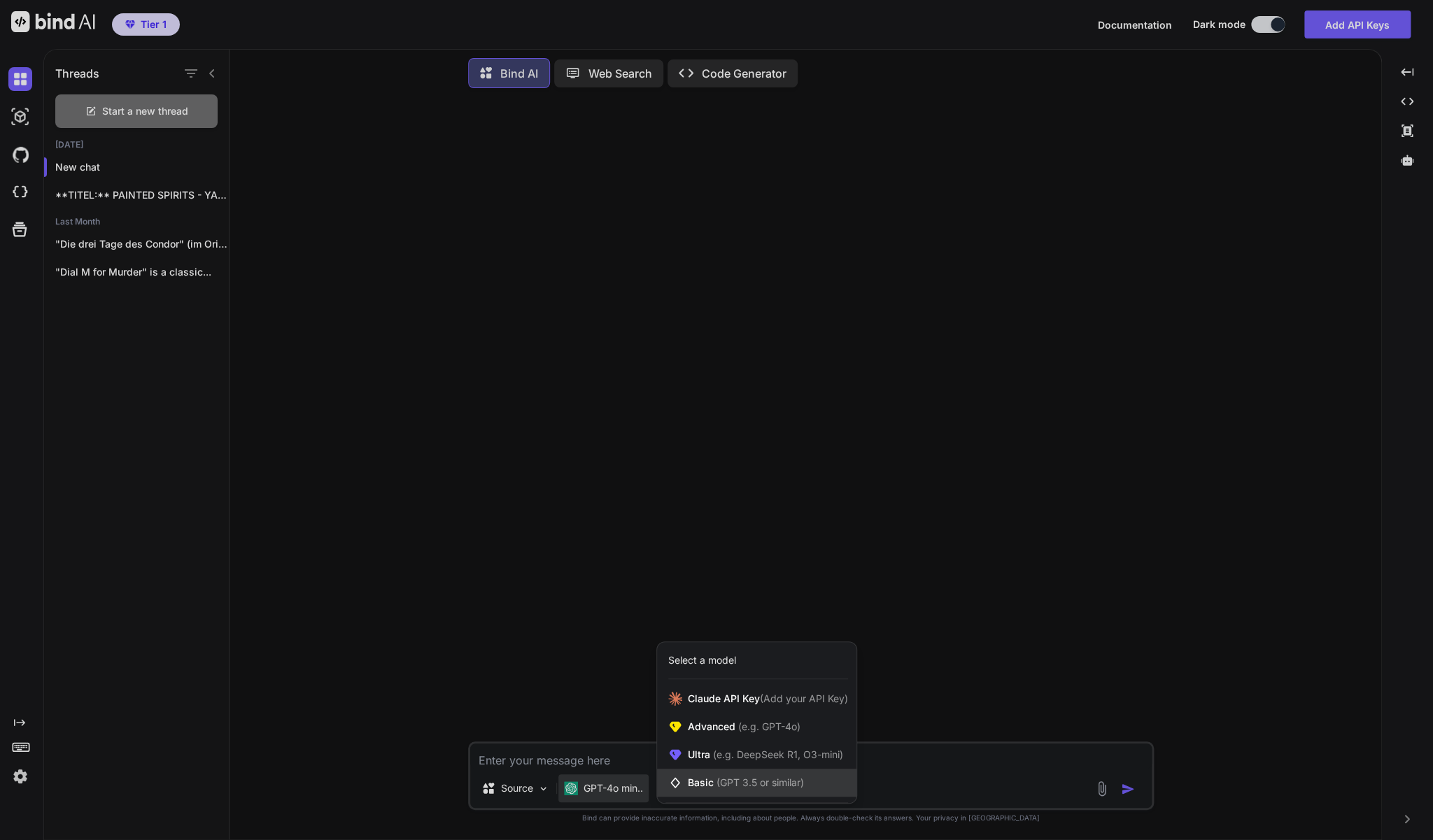
click at [744, 779] on span "(GPT 3.5 or similar)" at bounding box center [760, 783] width 88 height 12
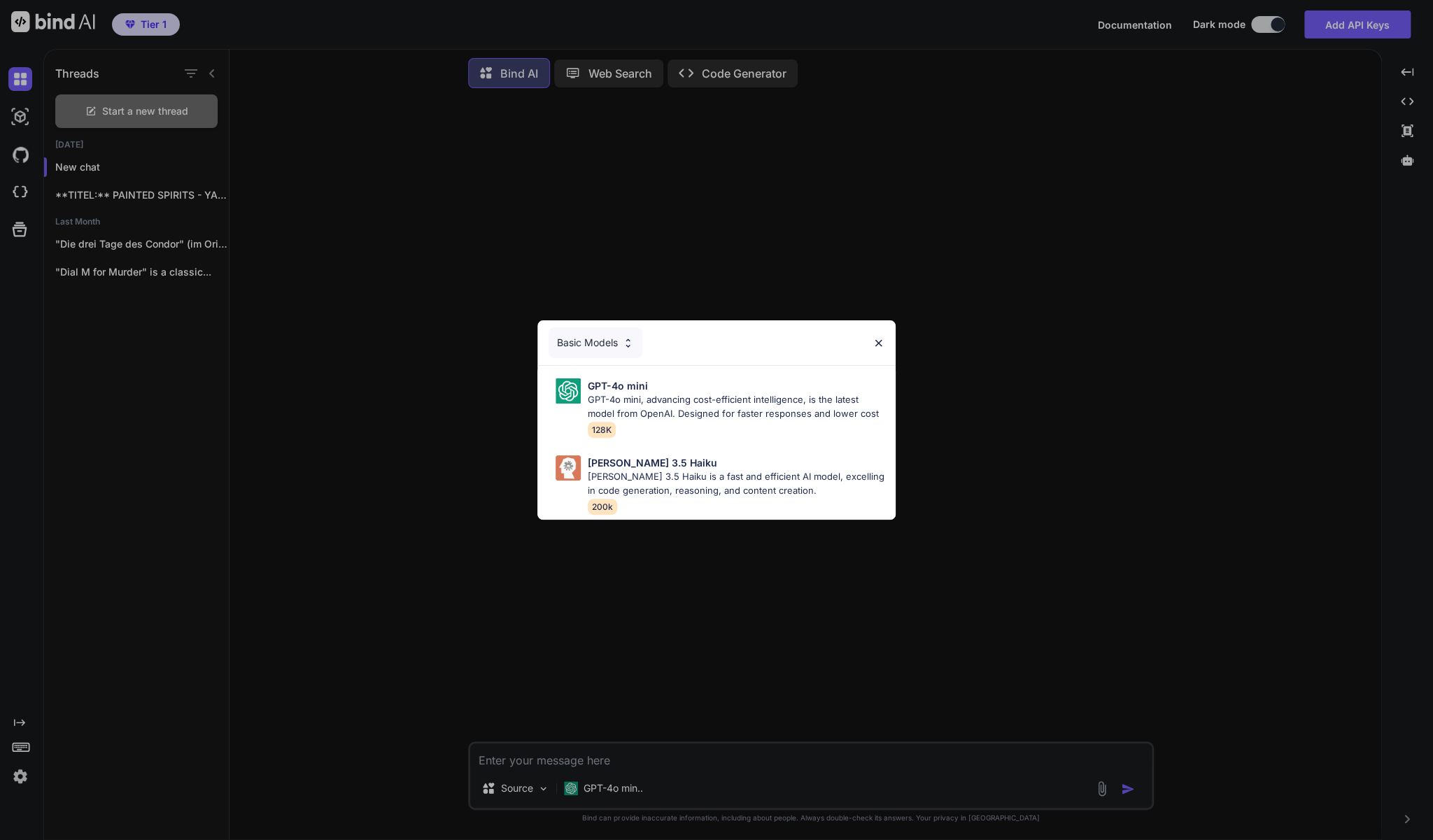
click at [634, 789] on div "Basic Models GPT-4o mini GPT-4o mini, advancing cost-efficient intelligence, is…" at bounding box center [716, 420] width 1433 height 840
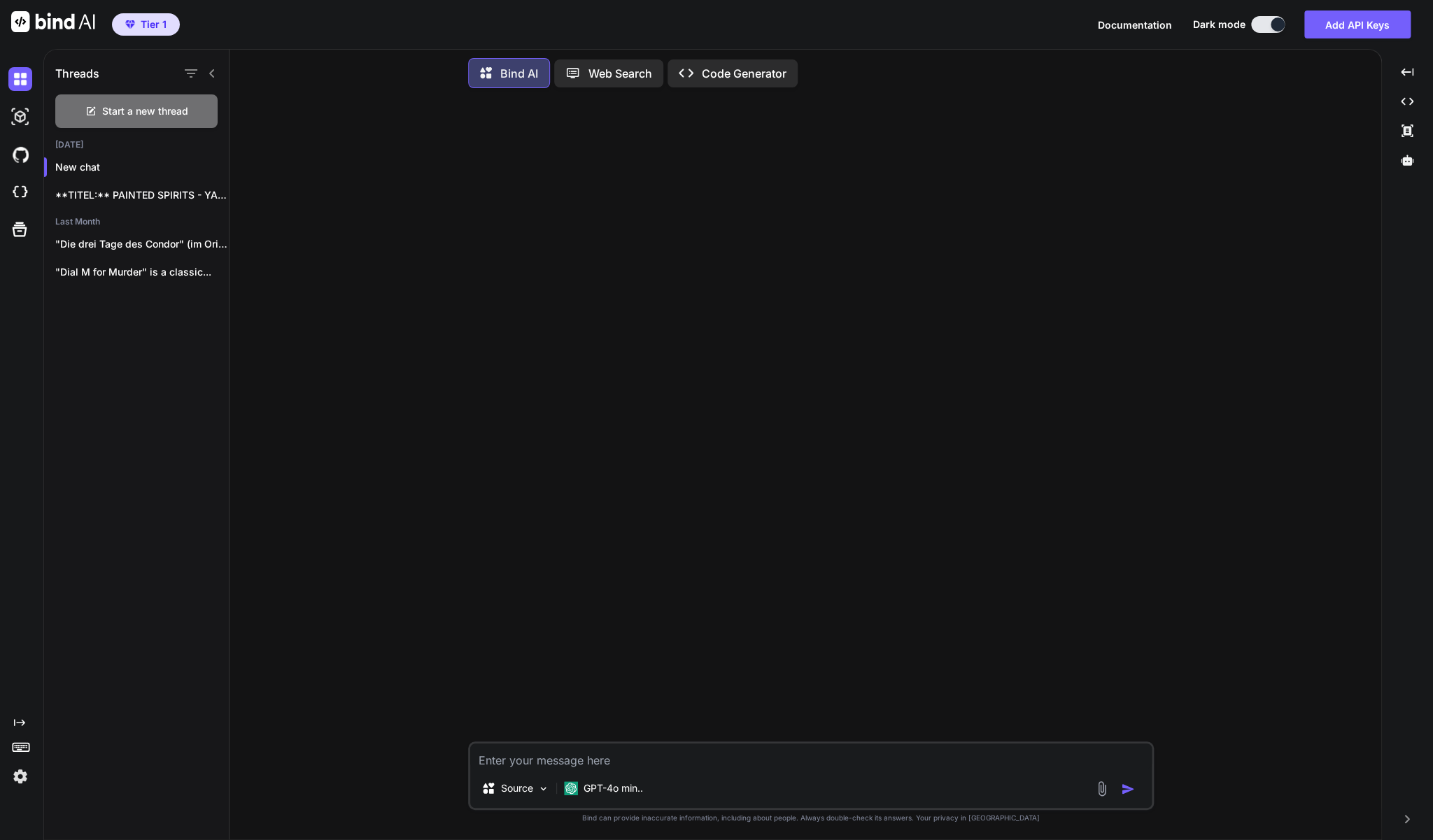
click at [634, 789] on p "GPT-4o min.." at bounding box center [613, 788] width 59 height 14
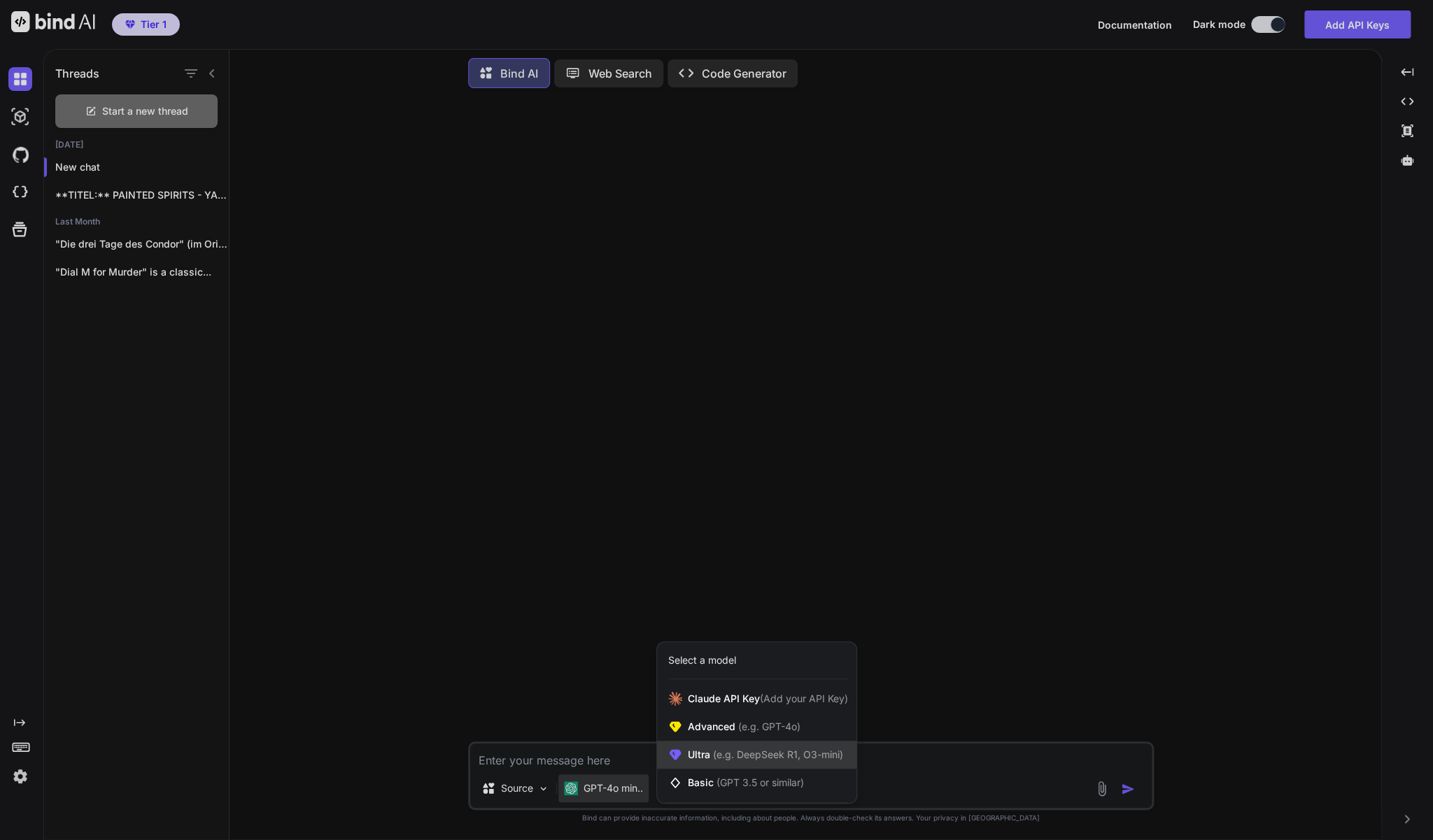
click at [714, 760] on span "(e.g. DeepSeek R1, O3-mini)" at bounding box center [776, 754] width 133 height 12
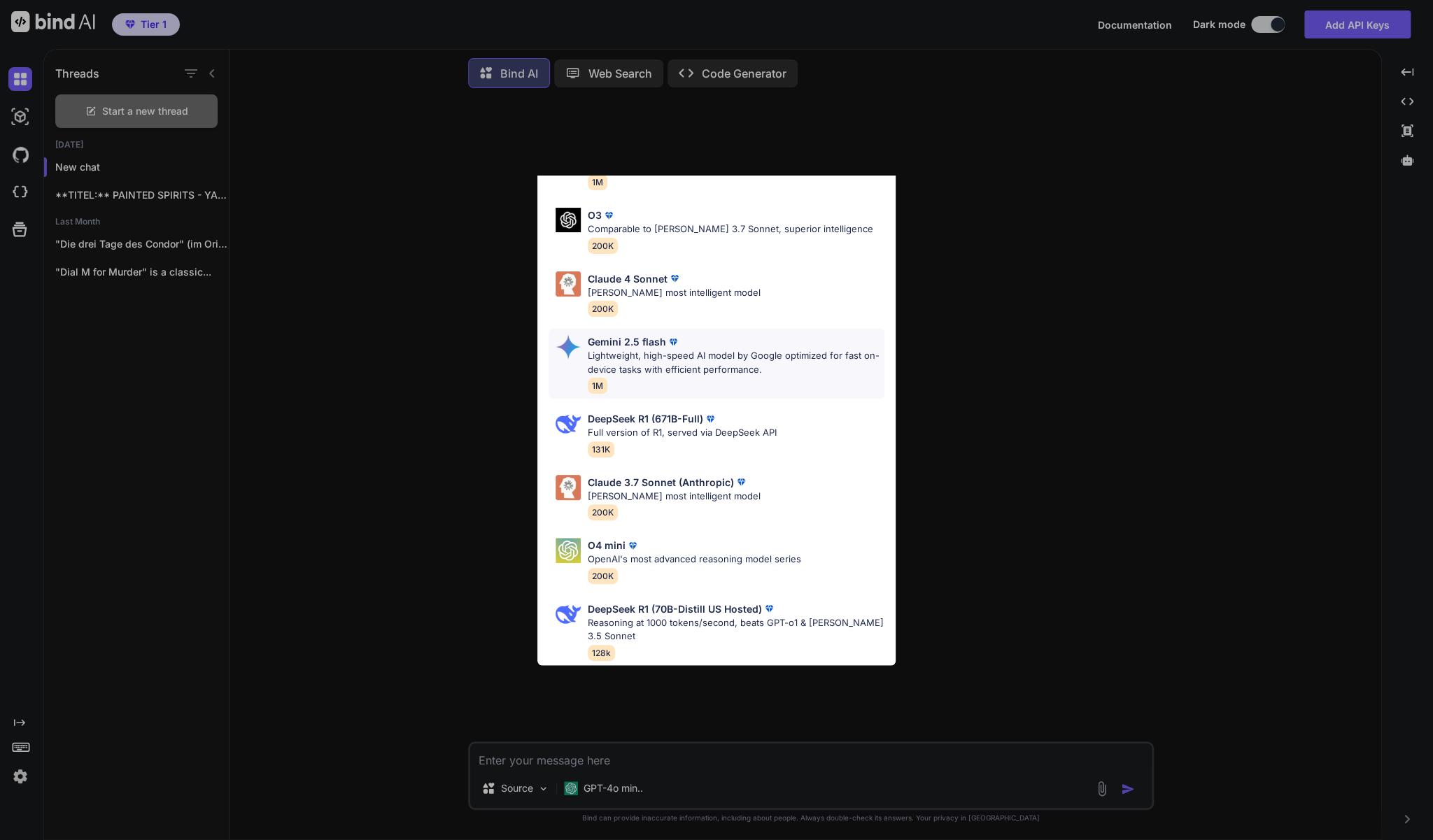
scroll to position [116, 0]
click at [621, 782] on div "Ultra Models Gemini 2.5 Pro Google's advanced multimodal AI model capable of un…" at bounding box center [716, 420] width 1433 height 840
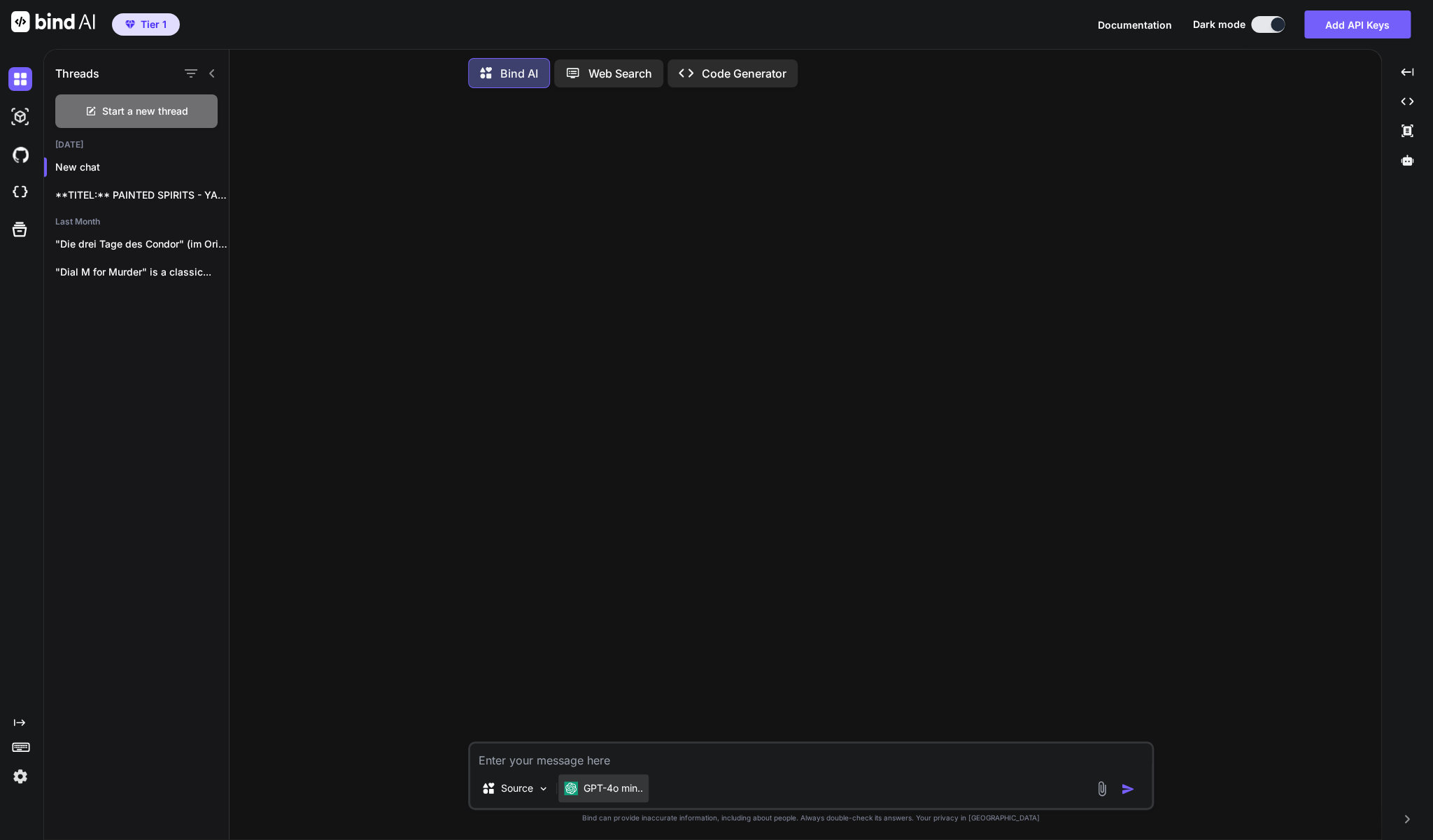
click at [626, 786] on p "GPT-4o min.." at bounding box center [613, 788] width 59 height 14
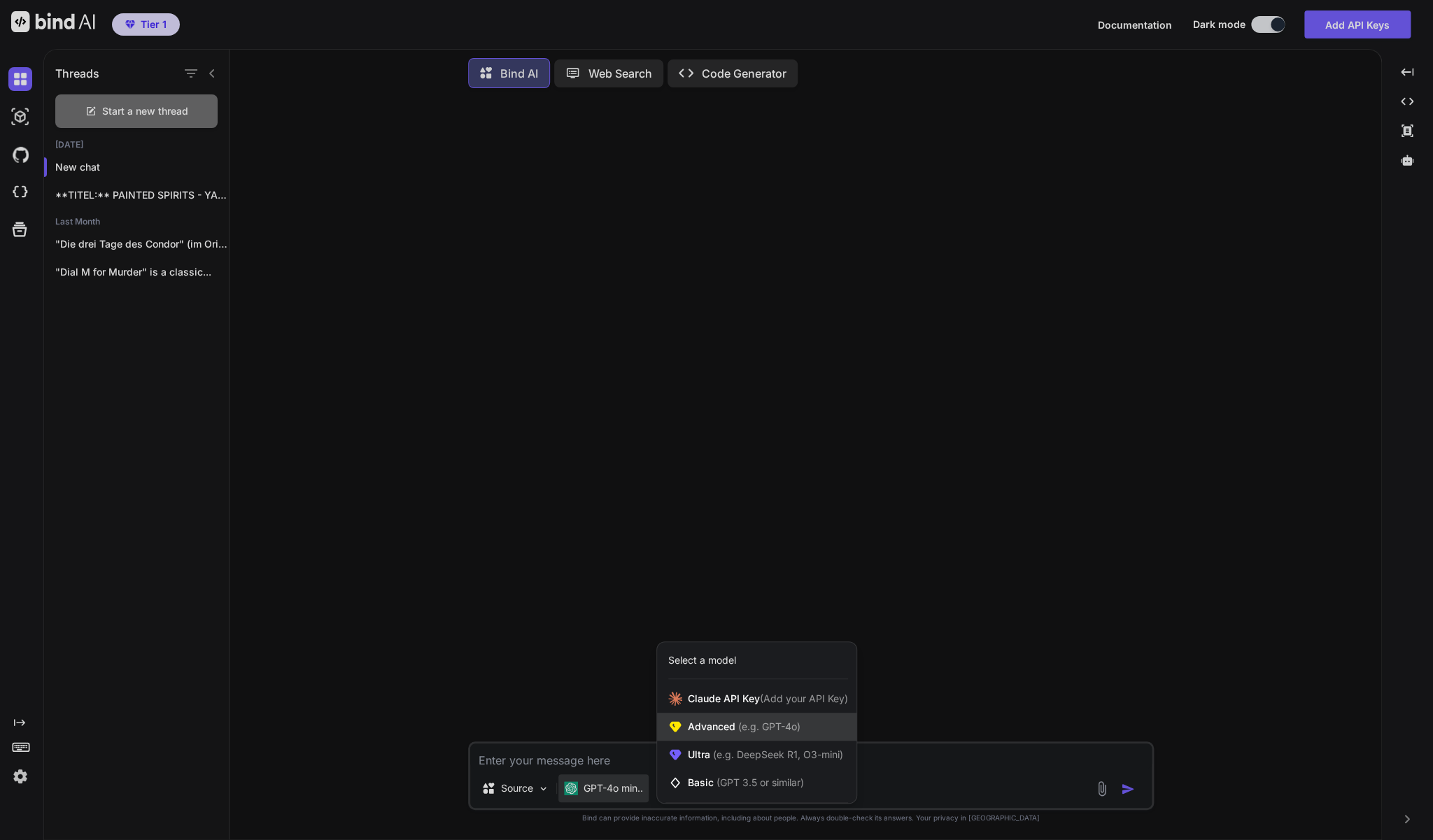
click at [706, 721] on span "Advanced (e.g. GPT-4o)" at bounding box center [743, 726] width 112 height 14
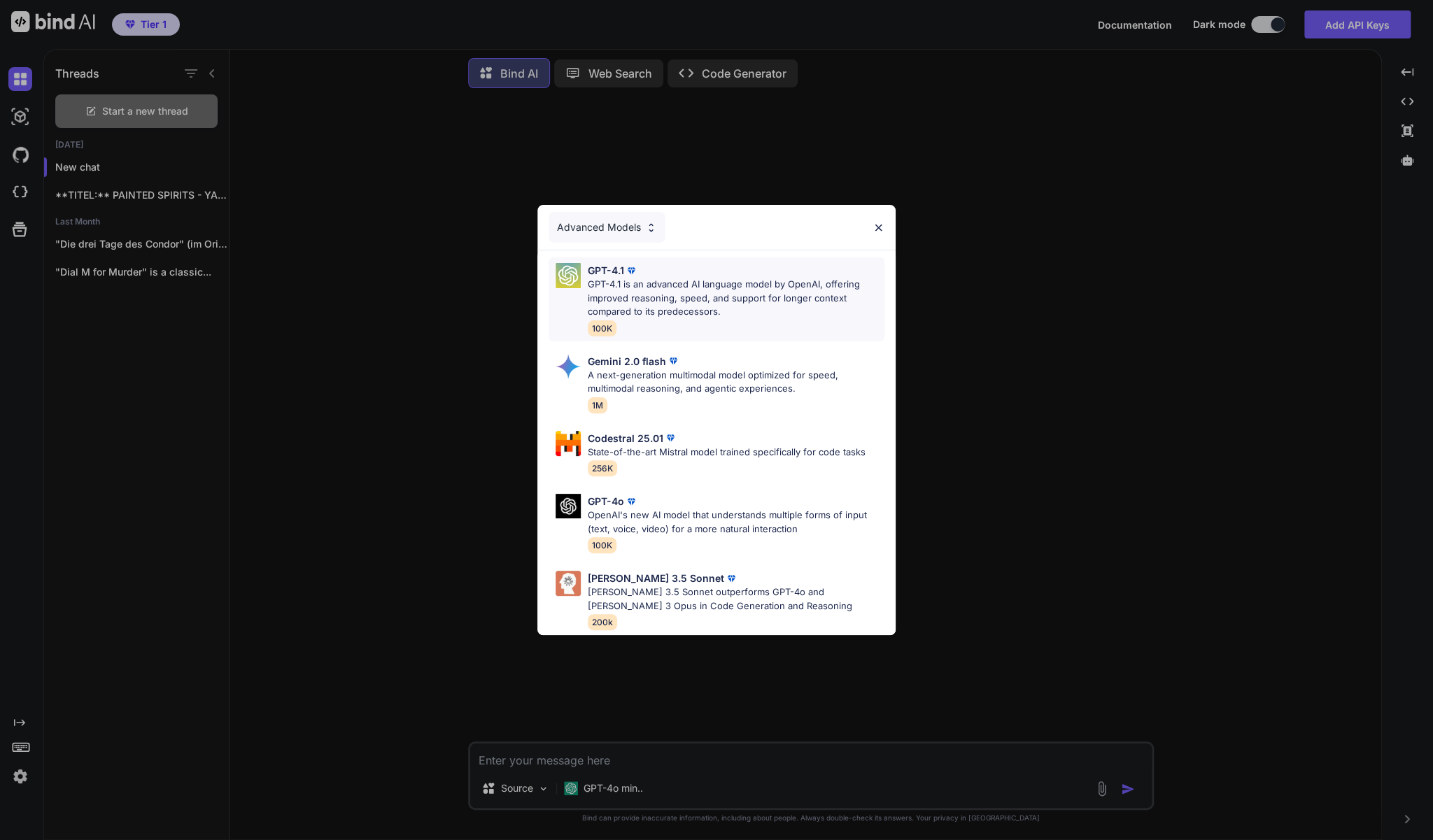
click at [696, 299] on p "GPT-4.1 is an advanced AI language model by OpenAI, offering improved reasoning…" at bounding box center [735, 297] width 297 height 41
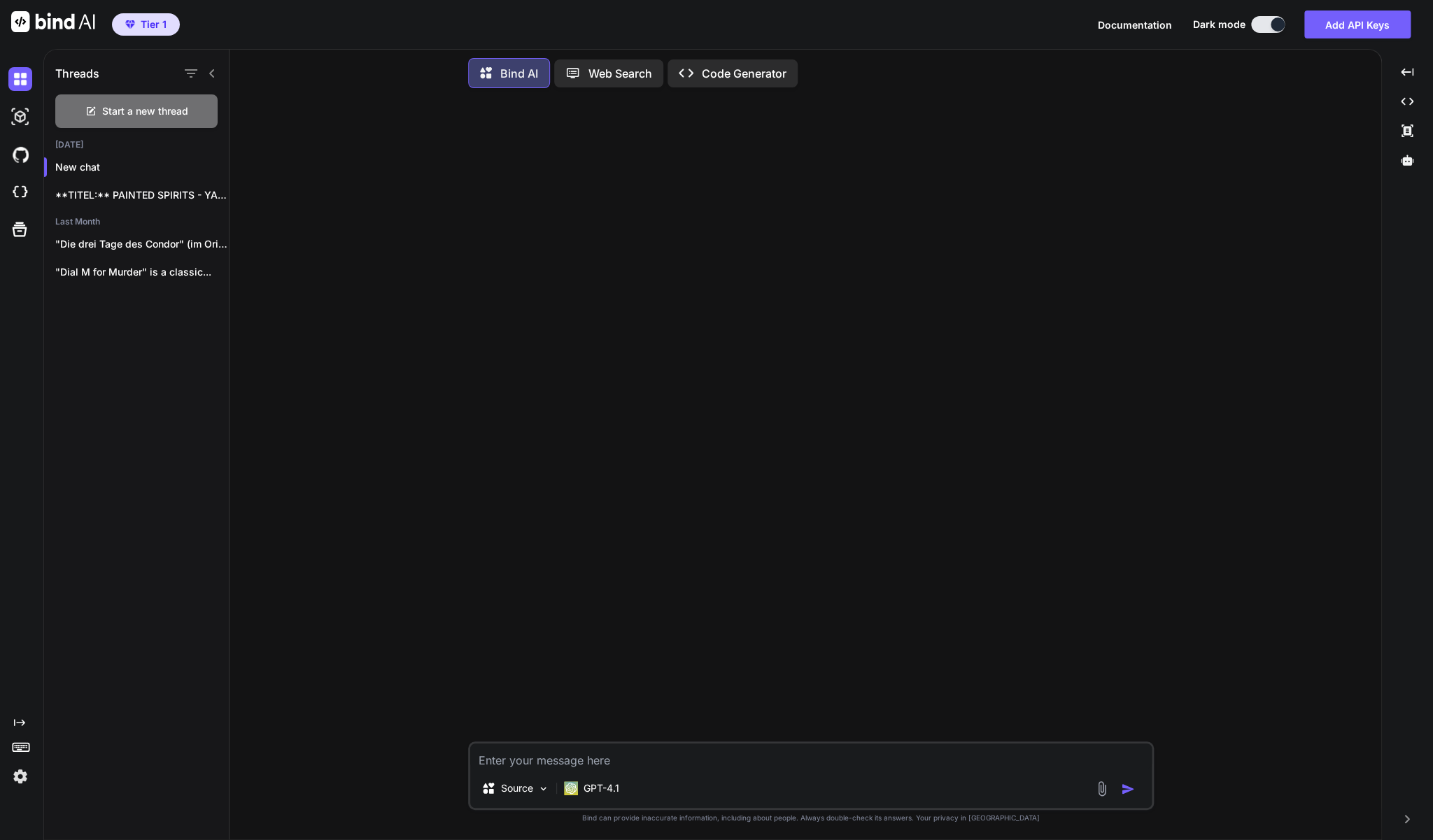
click at [503, 753] on textarea at bounding box center [810, 756] width 681 height 25
paste textarea "Ich verkaufe DVDs und Blu-ray Discs auf [DOMAIN_NAME] in der [GEOGRAPHIC_DATA].…"
type textarea "Ich verkaufe DVDs und Blu-ray Discs auf [DOMAIN_NAME] in der [GEOGRAPHIC_DATA].…"
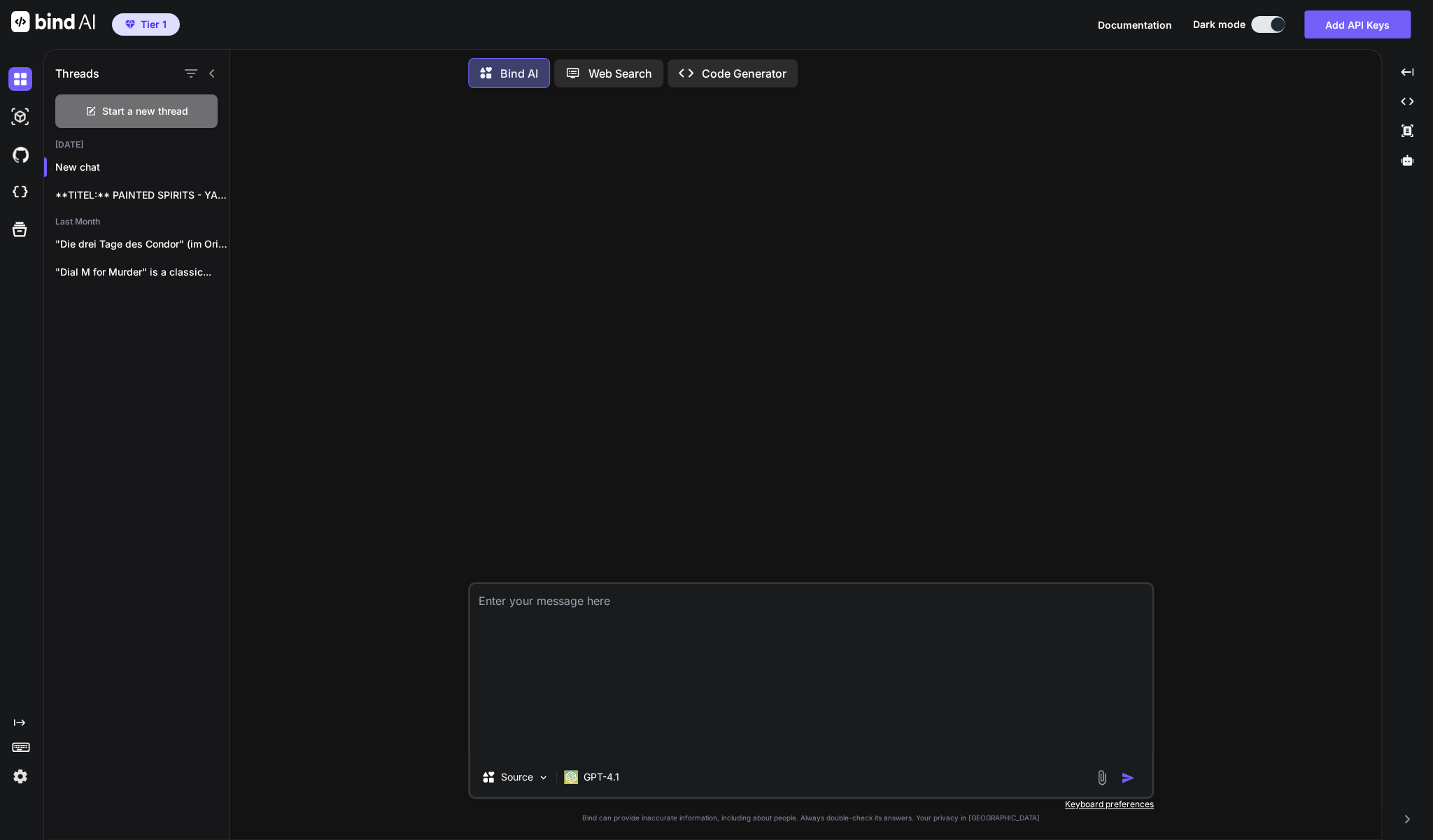
scroll to position [0, 0]
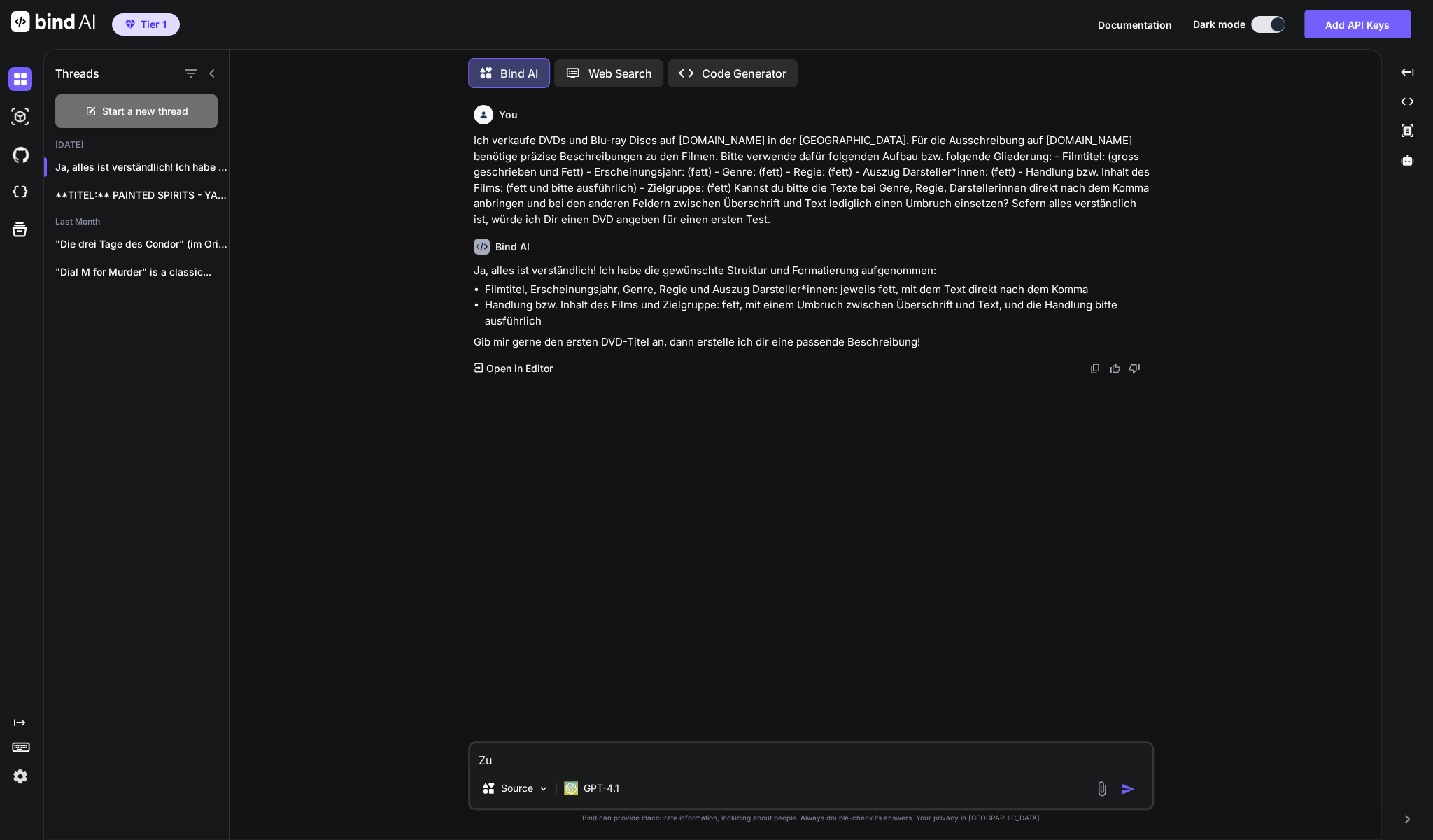
paste textarea "Drachenläufer (DVD - [PERSON_NAME] Film)"
type textarea "Zu Drachenläufer (DVD - [PERSON_NAME] Film)"
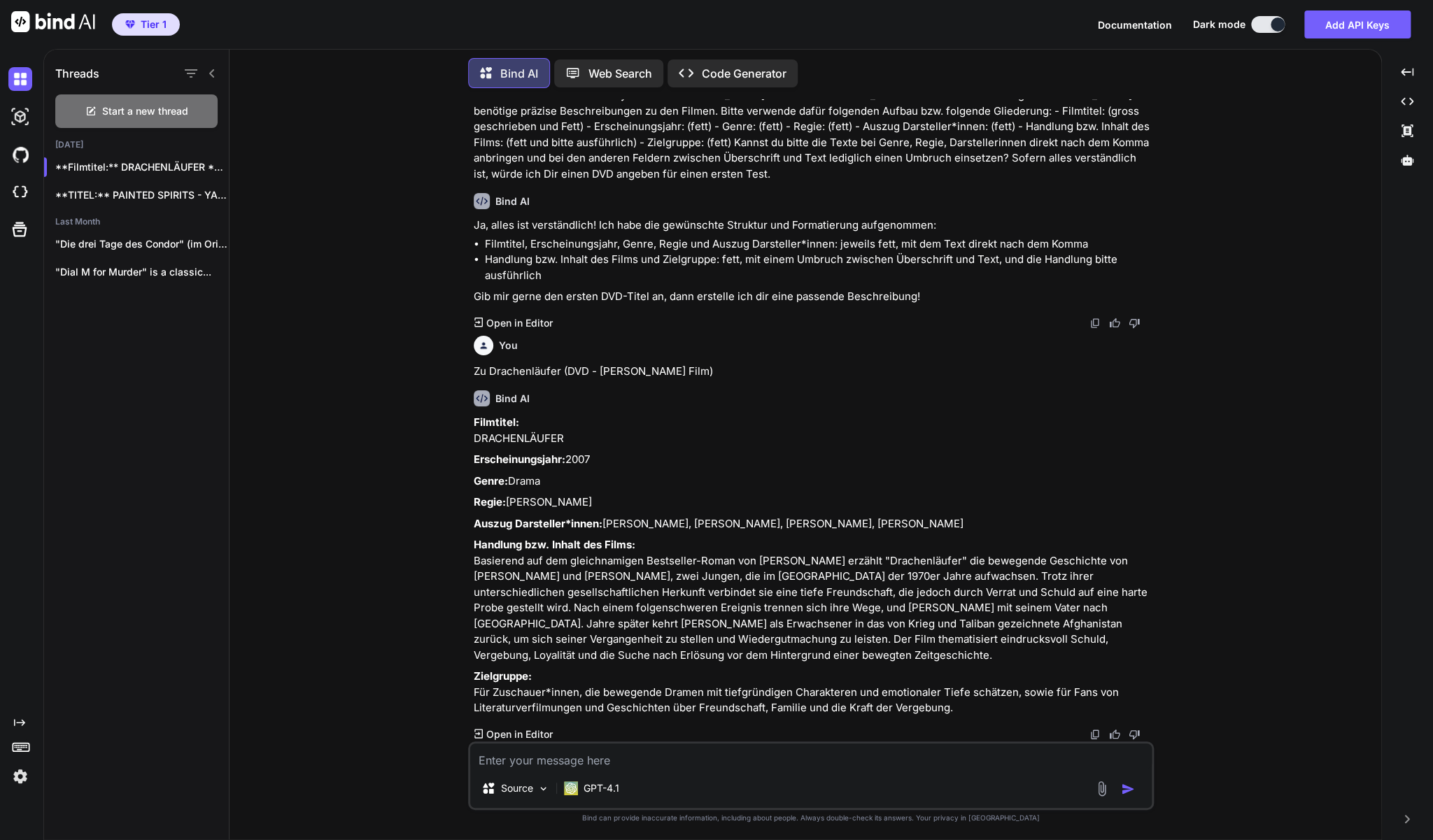
scroll to position [91, 0]
drag, startPoint x: 974, startPoint y: 707, endPoint x: 474, endPoint y: 410, distance: 581.6
click at [474, 415] on div "Filmtitel: DRACHENLÄUFER Erscheinungsjahr: 2007 Genre: Drama Regie: [PERSON_NAM…" at bounding box center [812, 565] width 677 height 302
copy div "LOREMIPSUMDOL Sitametconsectet: 1244 Adipi: Elits Doeiu: Temp Incidid Utlabo Et…"
click at [508, 763] on textarea at bounding box center [810, 756] width 681 height 25
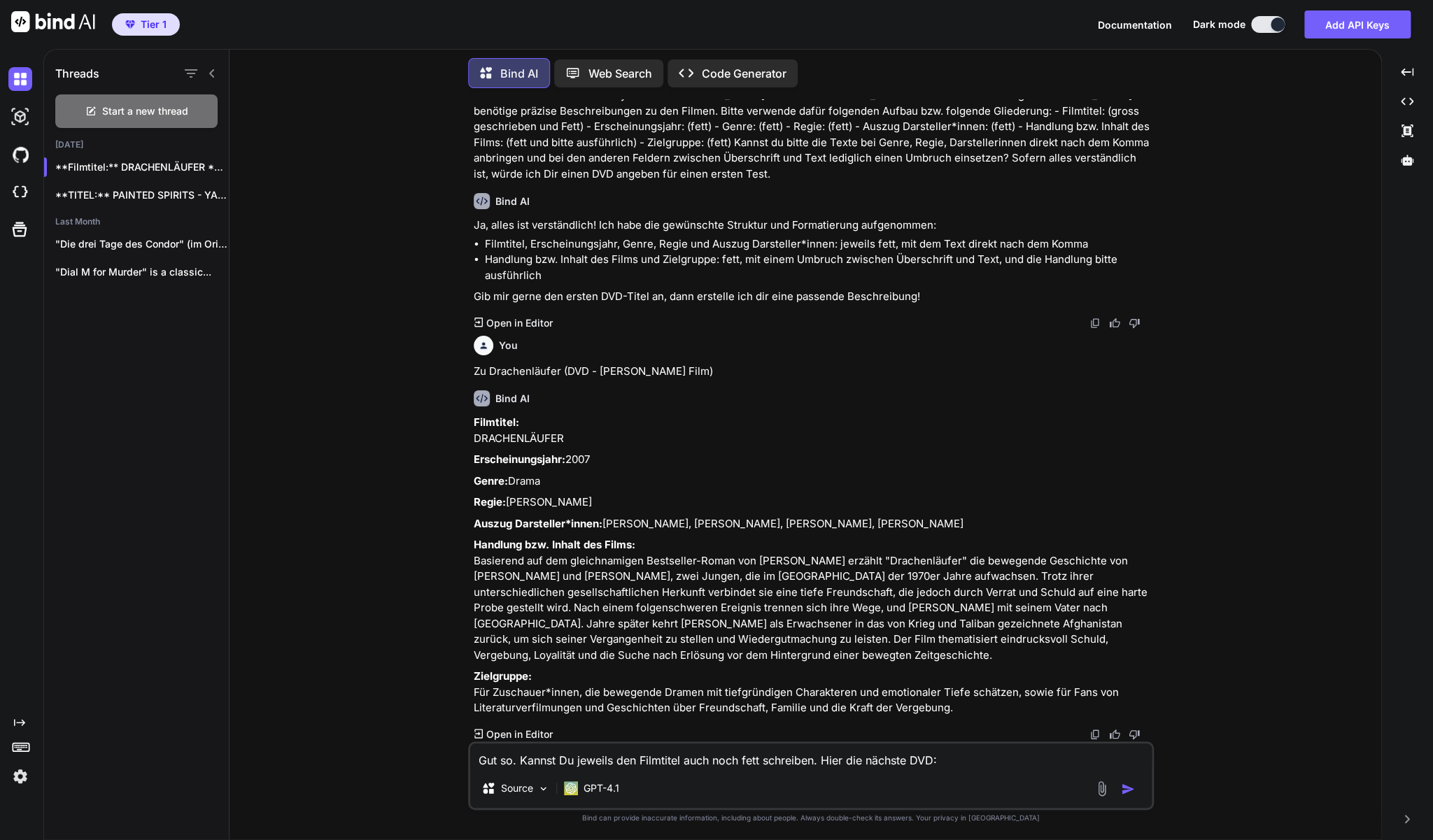
paste textarea "1 1/2 Ritter (DVD mit Schweiger und [PERSON_NAME])"
type textarea "Gut so. Kannst Du jeweils den Filmtitel auch noch fett schreiben. Hier die näch…"
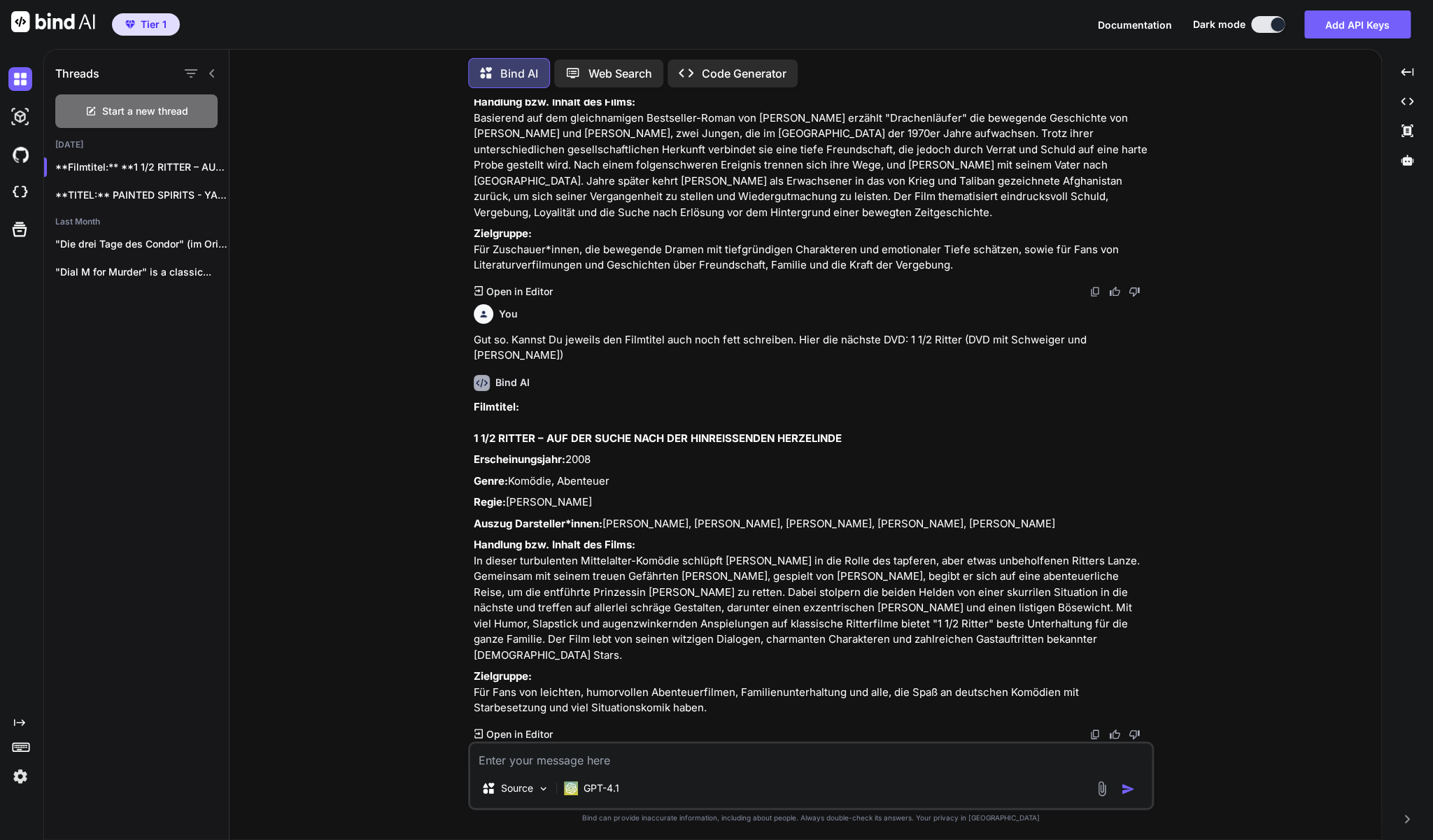
scroll to position [534, 0]
drag, startPoint x: 652, startPoint y: 713, endPoint x: 474, endPoint y: 423, distance: 340.3
click at [474, 423] on div "Filmtitel: 1 1/2 RITTER – AUF DER SUCHE NACH DER HINREISSENDEN HERZELINDE Ersch…" at bounding box center [812, 557] width 677 height 317
copy div "1 1/4 LOREMI – DOL SIT AMETC ADIP ELI SEDDOEIUSMODT INCIDIDUNT Utlaboreetdolore…"
click at [601, 762] on textarea at bounding box center [810, 756] width 681 height 25
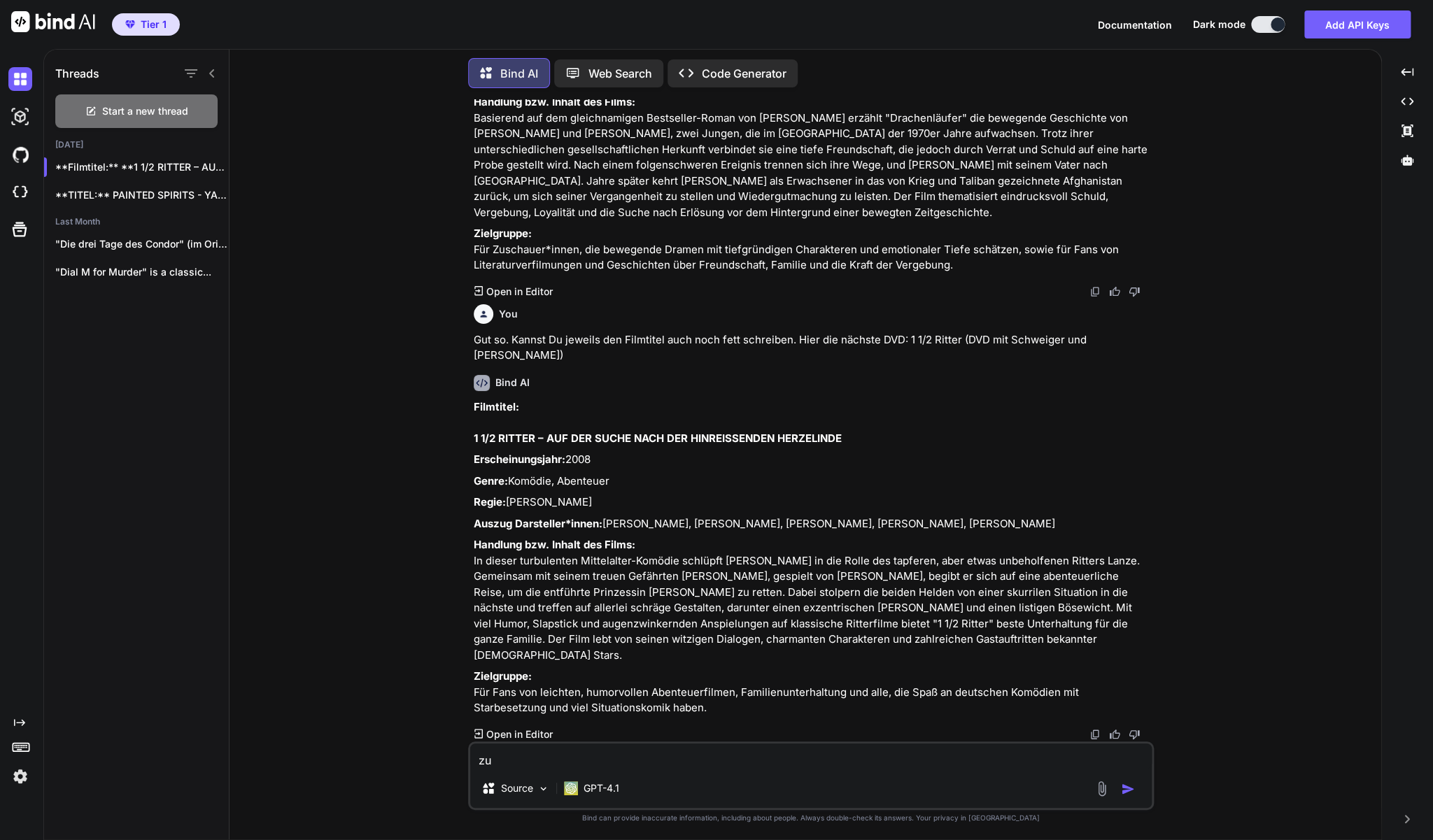
paste textarea "Le Havre - [PERSON_NAME] DVD - Arthouse Film"
type textarea "zu Le Havre - [PERSON_NAME] DVD - Arthouse Film"
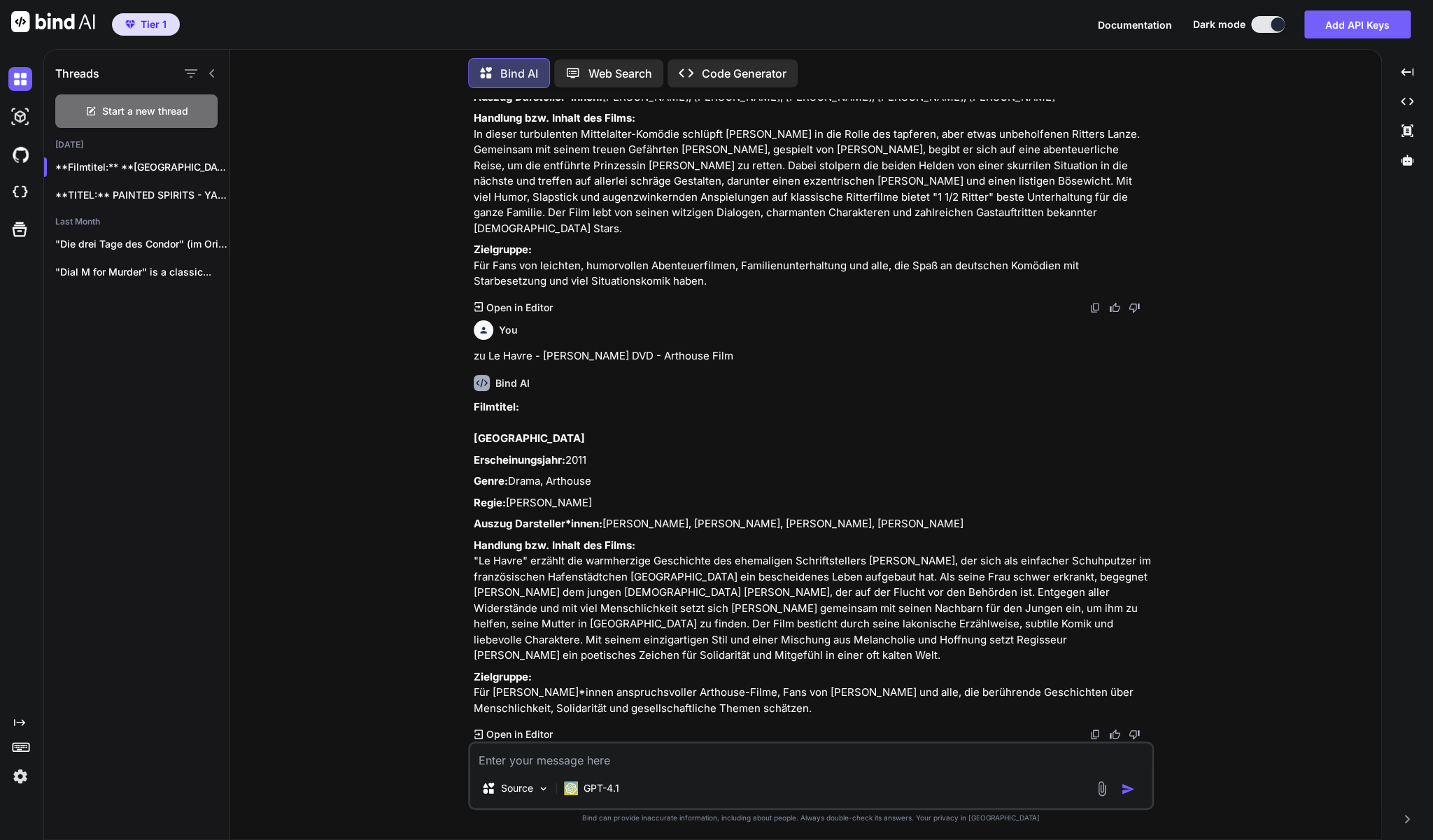
scroll to position [992, 0]
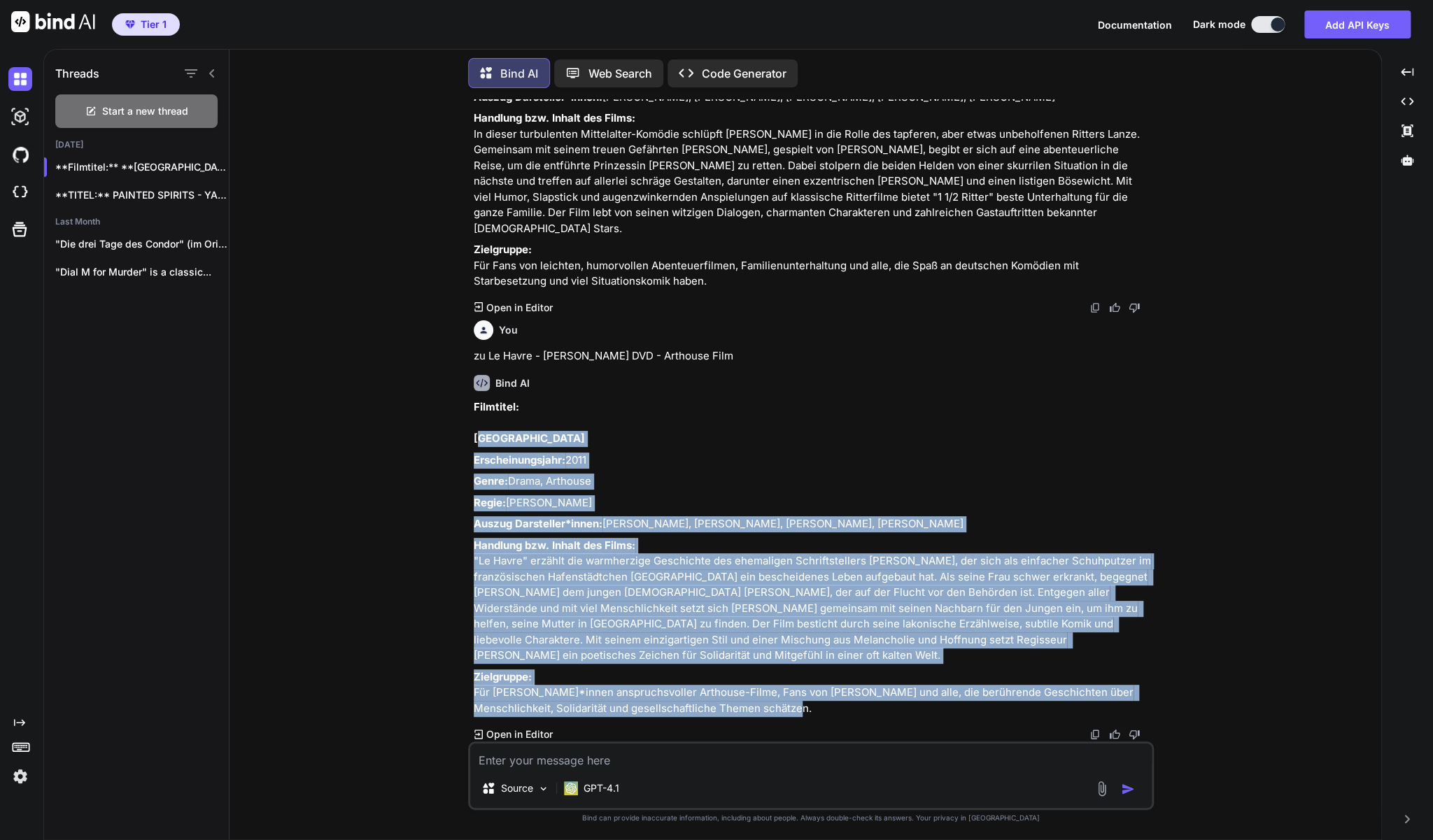
drag, startPoint x: 824, startPoint y: 710, endPoint x: 481, endPoint y: 400, distance: 462.3
click at [481, 400] on div "Filmtitel: LE HAVRE Erscheinungsjahr: 2011 Genre: Drama, Arthouse Regie: [PERSO…" at bounding box center [812, 557] width 677 height 317
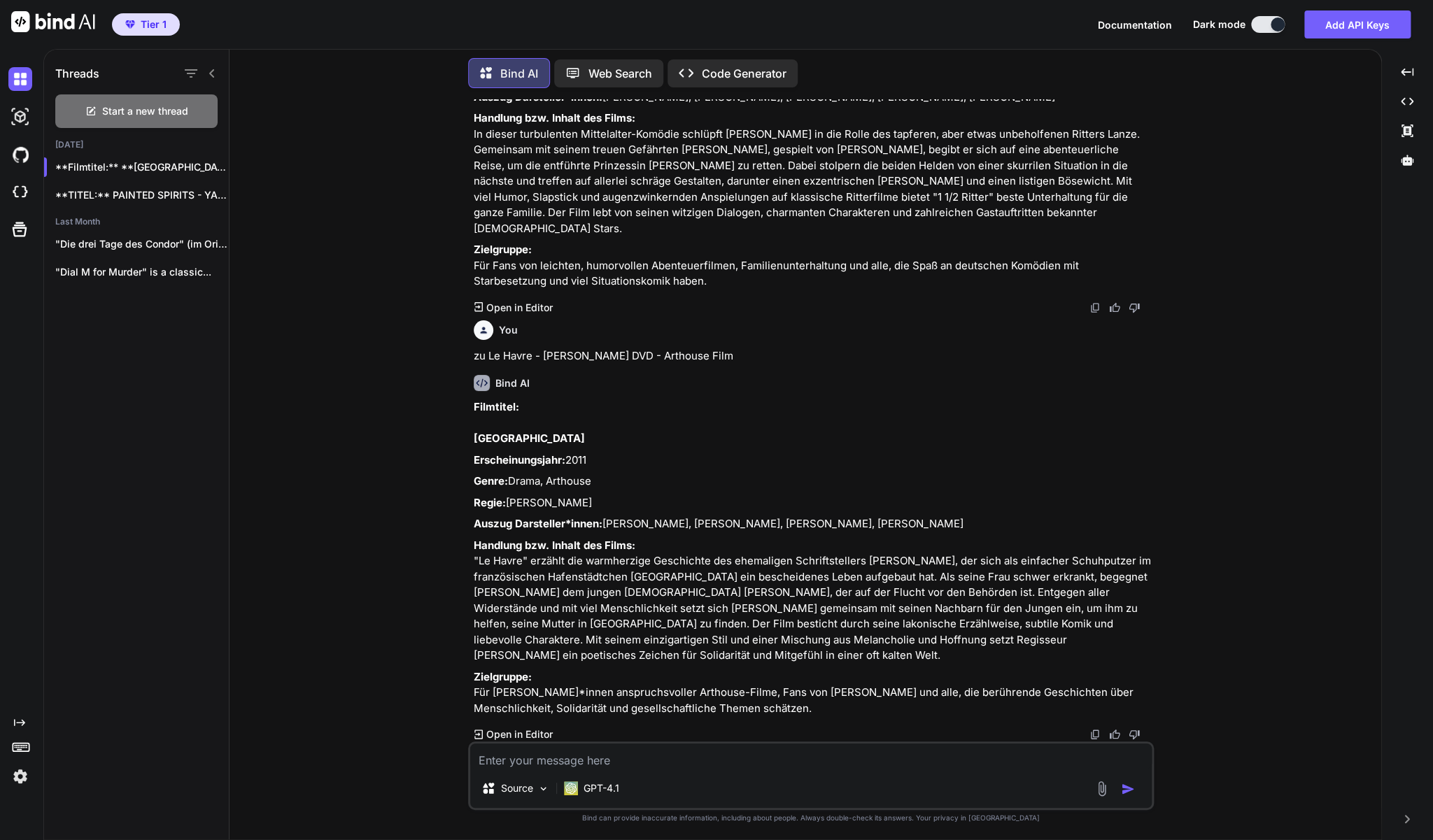
click at [481, 400] on p "Filmtitel: [GEOGRAPHIC_DATA]" at bounding box center [812, 423] width 677 height 48
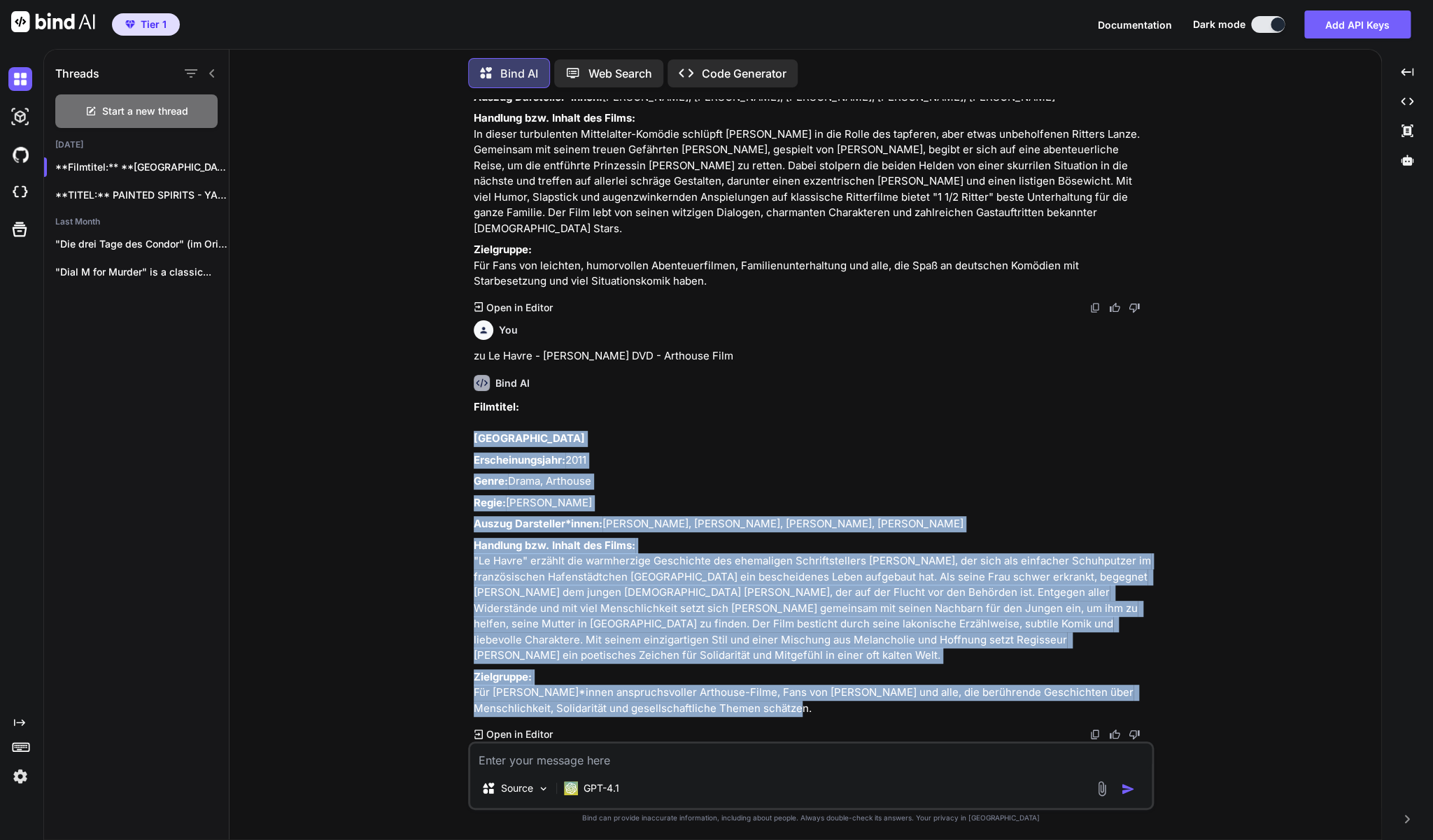
drag, startPoint x: 473, startPoint y: 402, endPoint x: 870, endPoint y: 710, distance: 502.5
click at [870, 710] on div "You Ich verkaufe DVDs und Blu-ray Discs auf [DOMAIN_NAME] in der [GEOGRAPHIC_DA…" at bounding box center [812, 420] width 683 height 642
copy div "LO IPSUM Dolorsitametcons: 9335 Adipi: Elits, Doeiusmo Tempo: Inc Utlaboreet Do…"
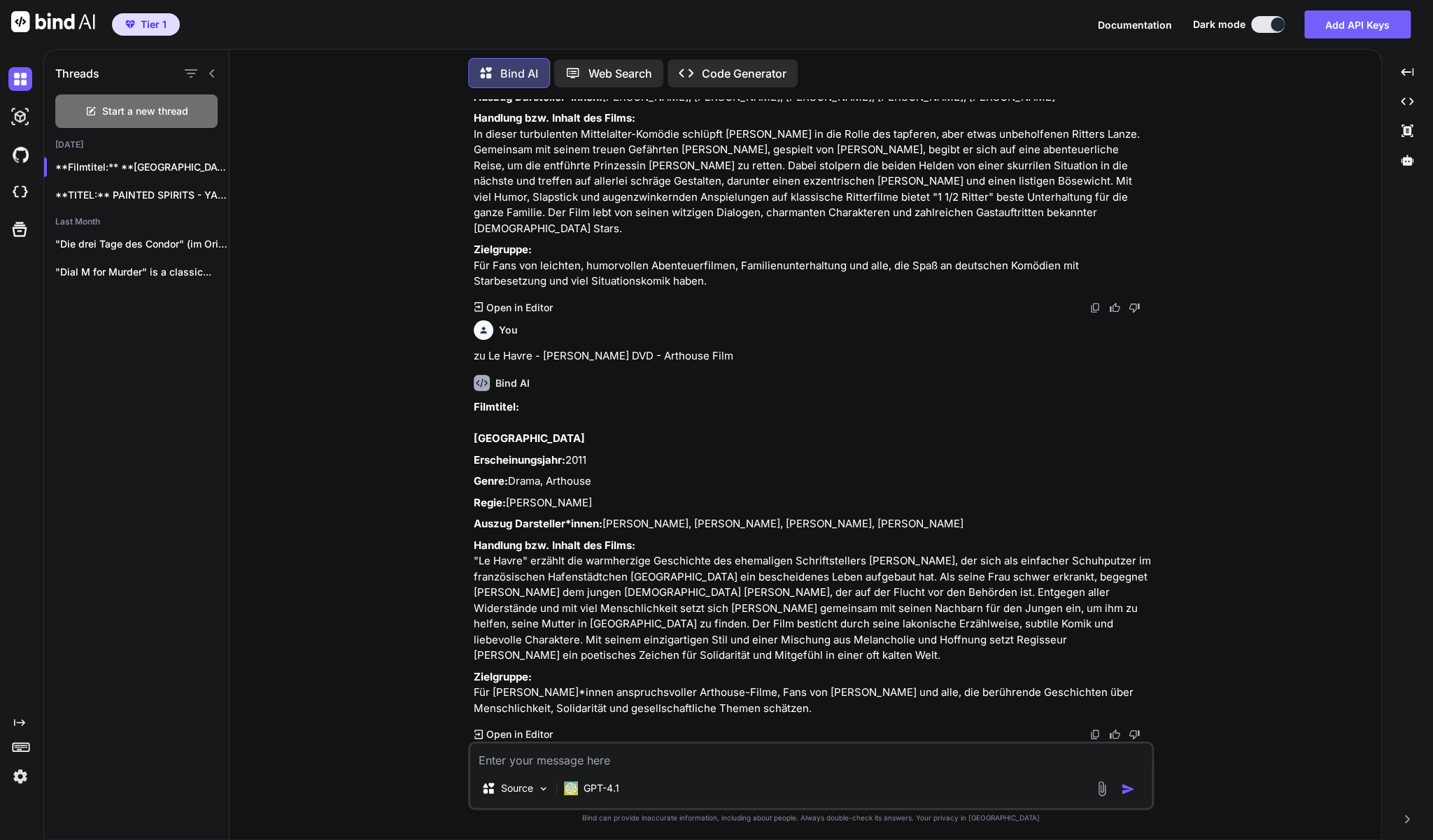
click at [706, 763] on textarea at bounding box center [810, 756] width 681 height 25
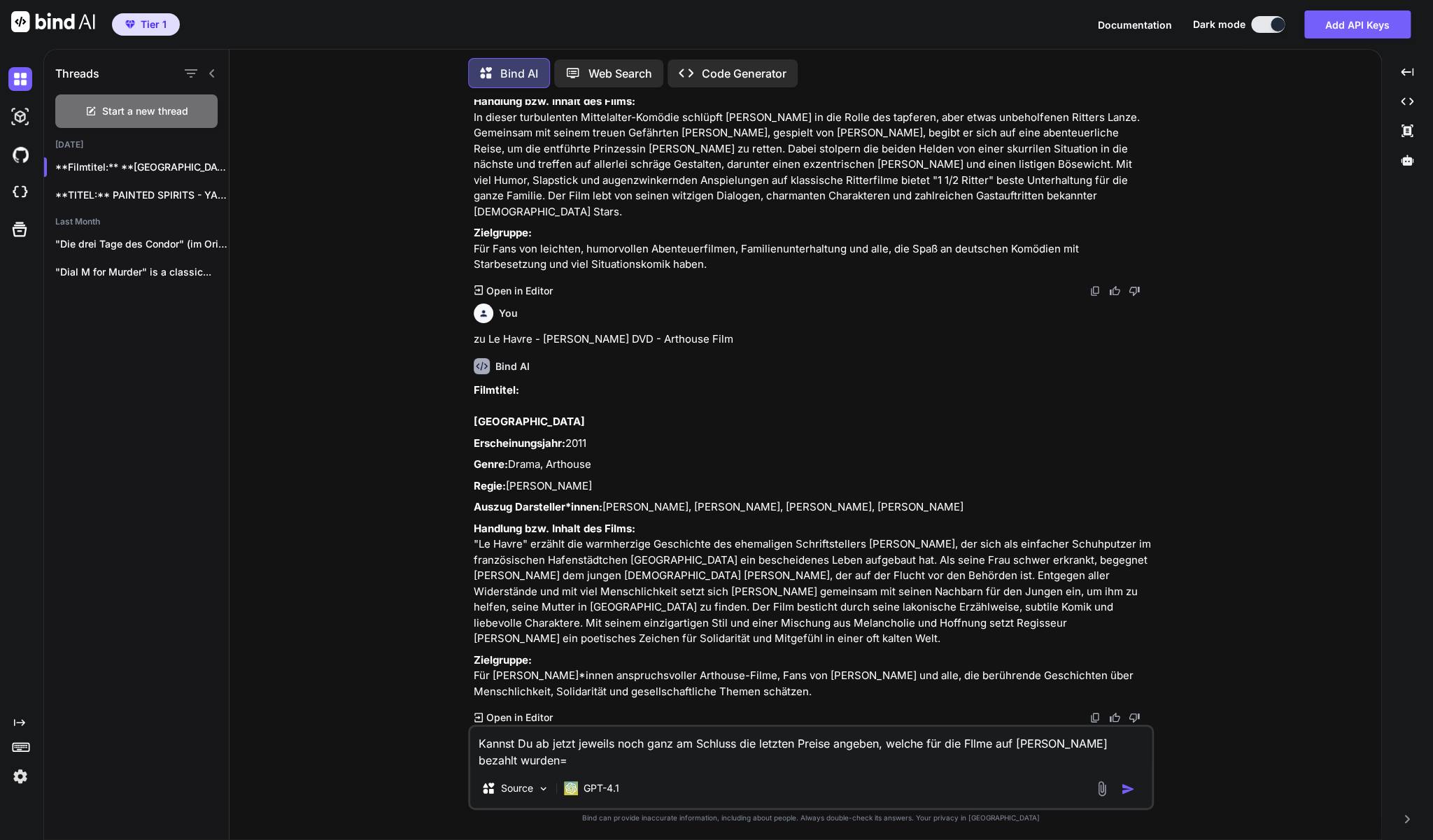
drag, startPoint x: 965, startPoint y: 739, endPoint x: 946, endPoint y: 737, distance: 19.1
click at [946, 737] on textarea "Kannst Du ab jetzt jeweils noch ganz am Schluss die letzten Preise angeben, wel…" at bounding box center [810, 747] width 681 height 42
click at [580, 759] on textarea "Kannst Du ab jetzt jeweils noch ganz am Schluss die letzten Preise angeben, wel…" at bounding box center [810, 747] width 681 height 42
click at [860, 755] on textarea "Kannst Du ab jetzt jeweils noch ganz am Schluss die letzten Preise angeben, wel…" at bounding box center [810, 747] width 681 height 42
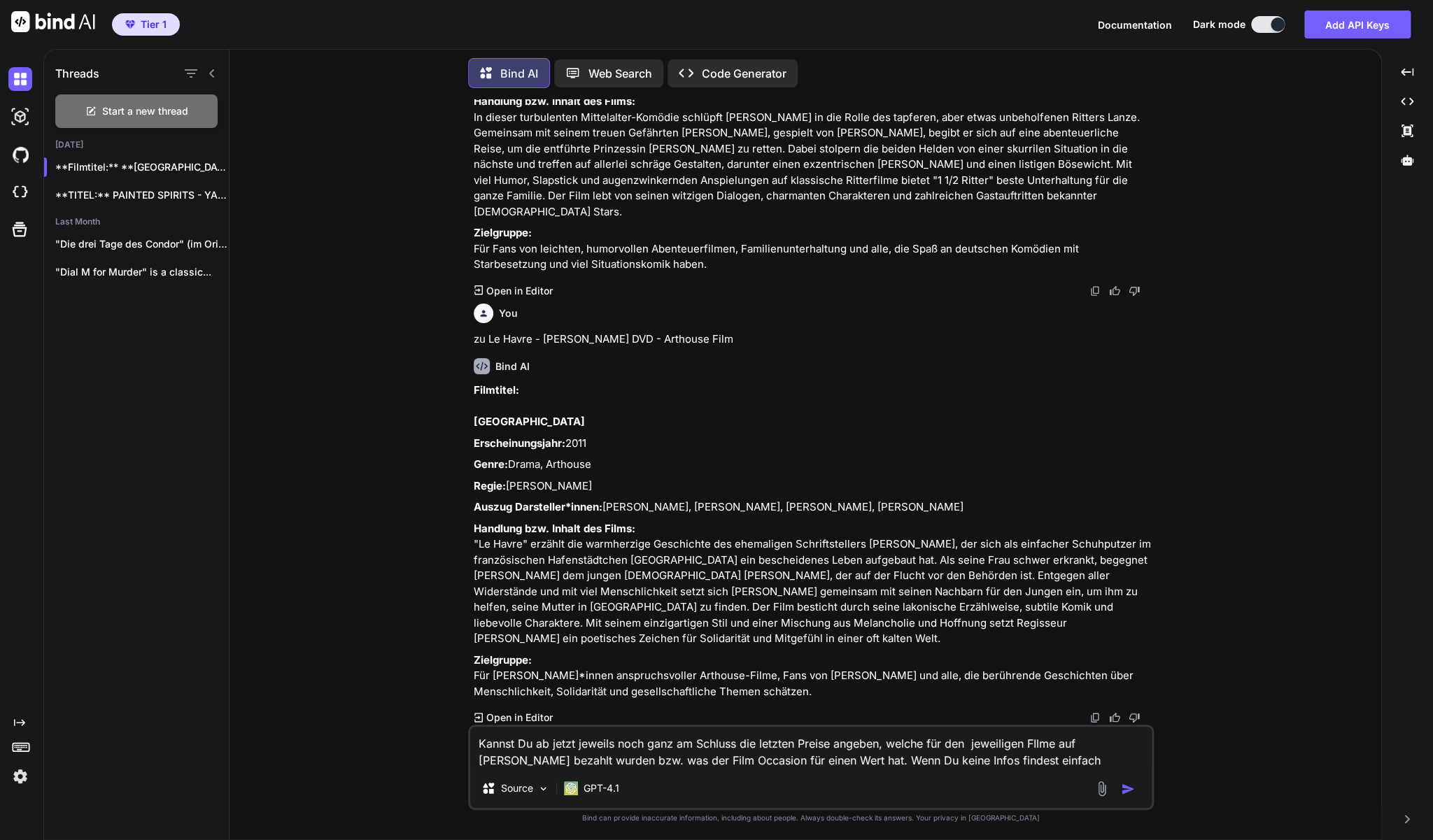
paste textarea "About [PERSON_NAME] (DVD mit [PERSON_NAME])"
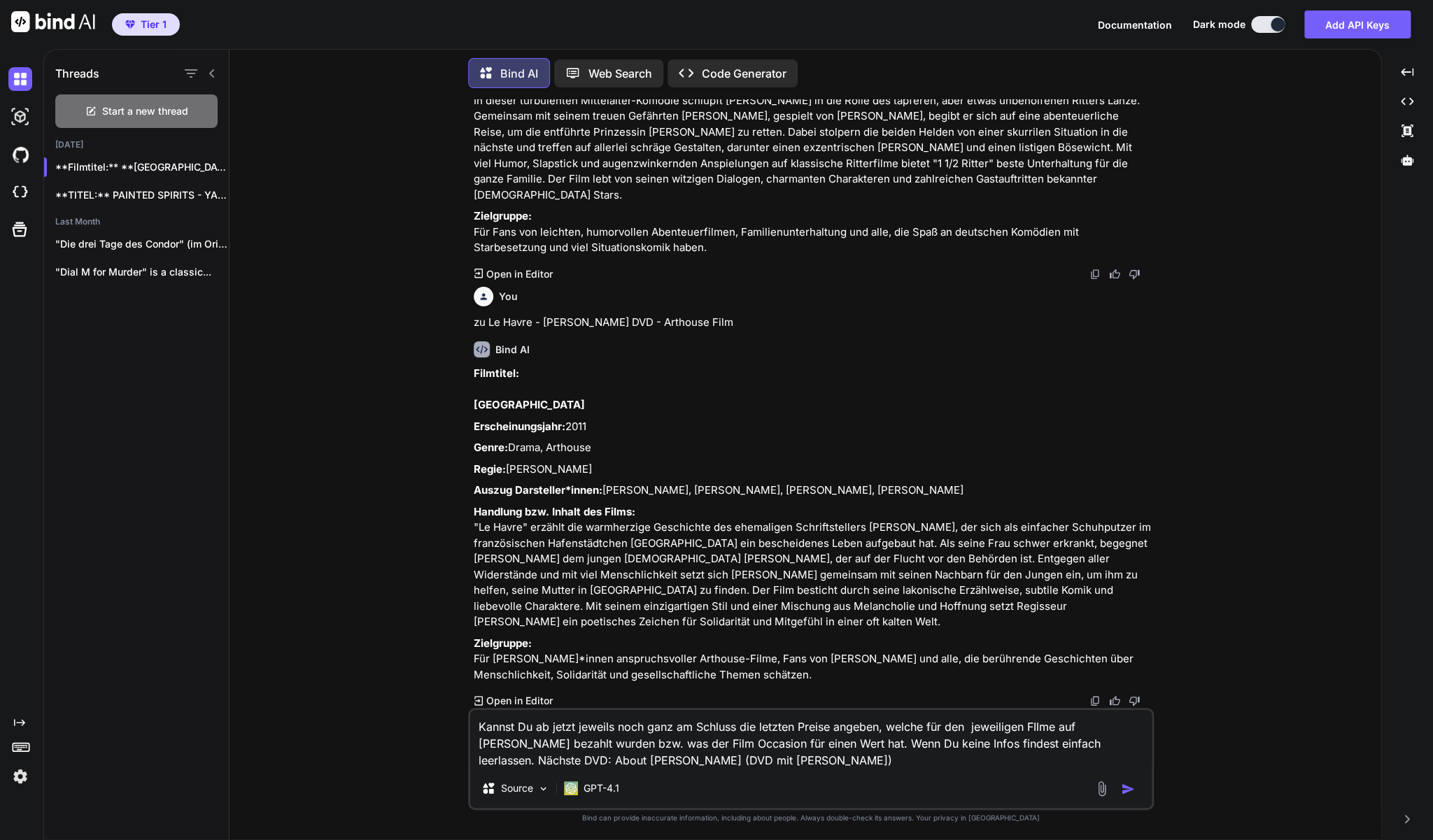
click at [1072, 741] on textarea "Kannst Du ab jetzt jeweils noch ganz am Schluss die letzten Preise angeben, wel…" at bounding box center [810, 739] width 681 height 59
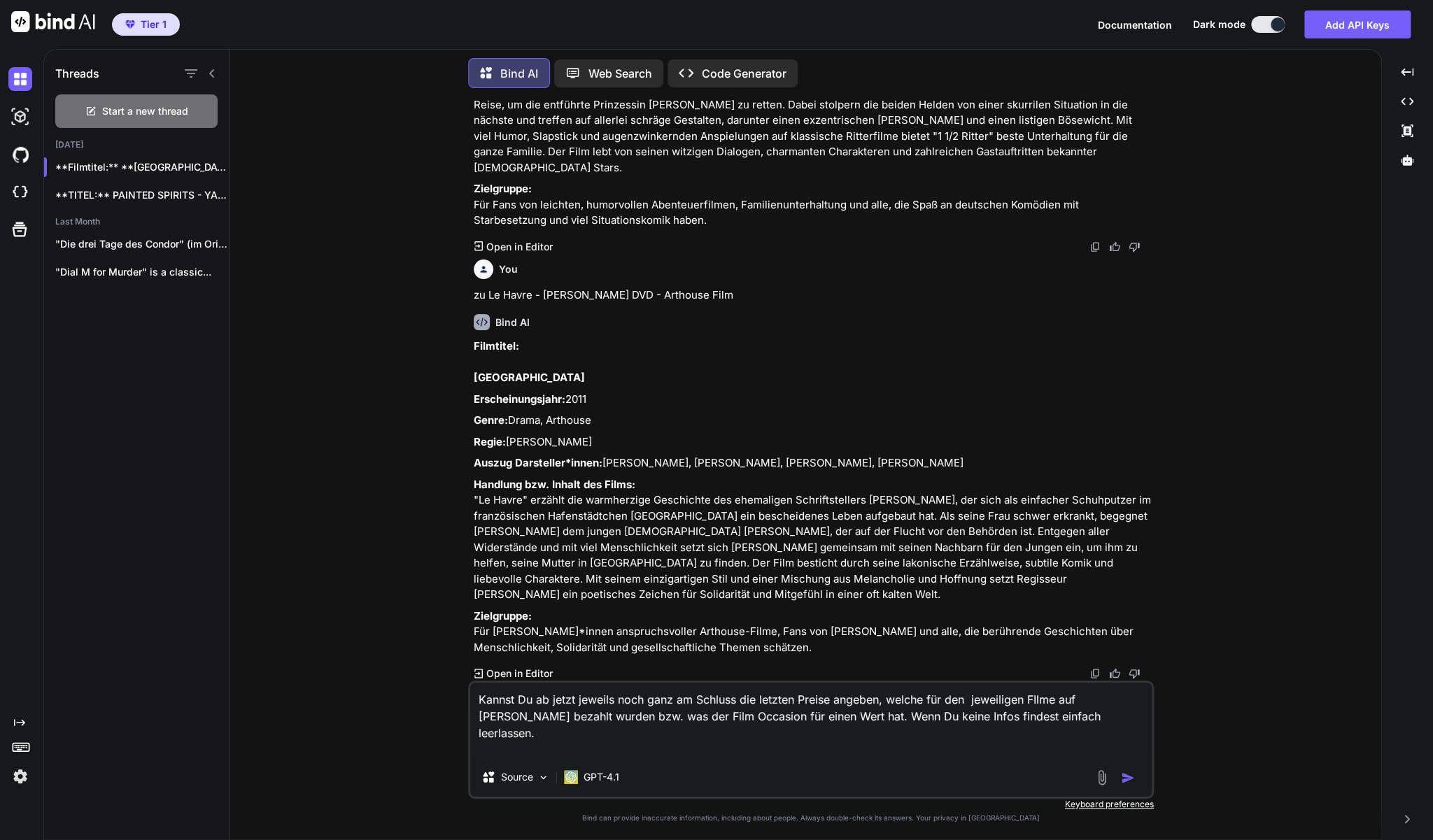
type textarea "Kannst Du ab jetzt jeweils noch ganz am Schluss die letzten Preise angeben, wel…"
click at [1128, 780] on img "button" at bounding box center [1128, 777] width 14 height 14
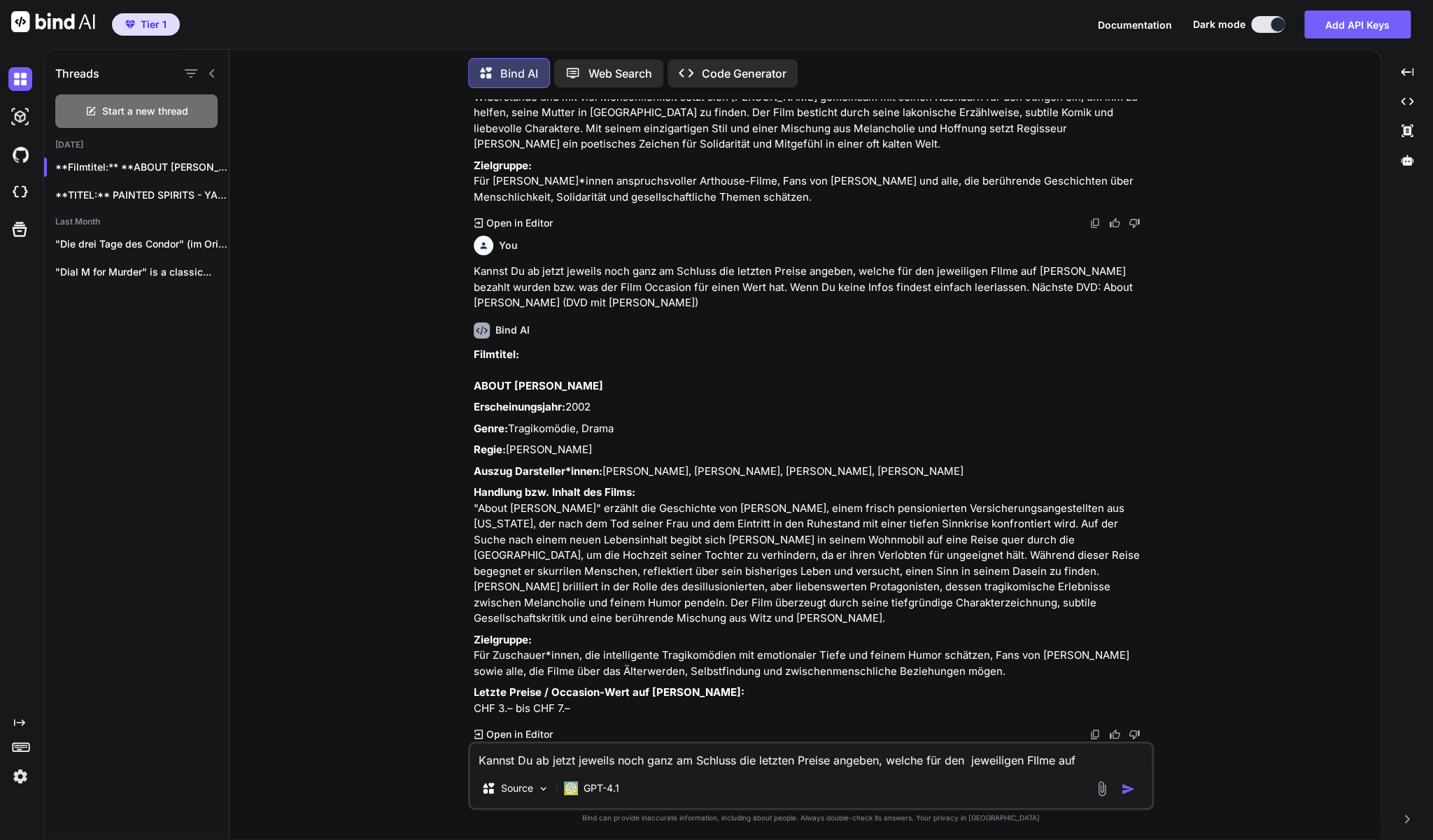
scroll to position [1535, 0]
drag, startPoint x: 1020, startPoint y: 651, endPoint x: 473, endPoint y: 357, distance: 621.0
click at [473, 357] on div "You Ich verkaufe DVDs und Blu-ray Discs auf [DOMAIN_NAME] in der [GEOGRAPHIC_DA…" at bounding box center [812, 420] width 683 height 642
click at [620, 765] on textarea "Kannst Du ab jetzt jeweils noch ganz am Schluss die letzten Preise angeben, wel…" at bounding box center [810, 756] width 681 height 25
paste textarea "Leben danach - berührender Dokumentarfilm (DVD)"
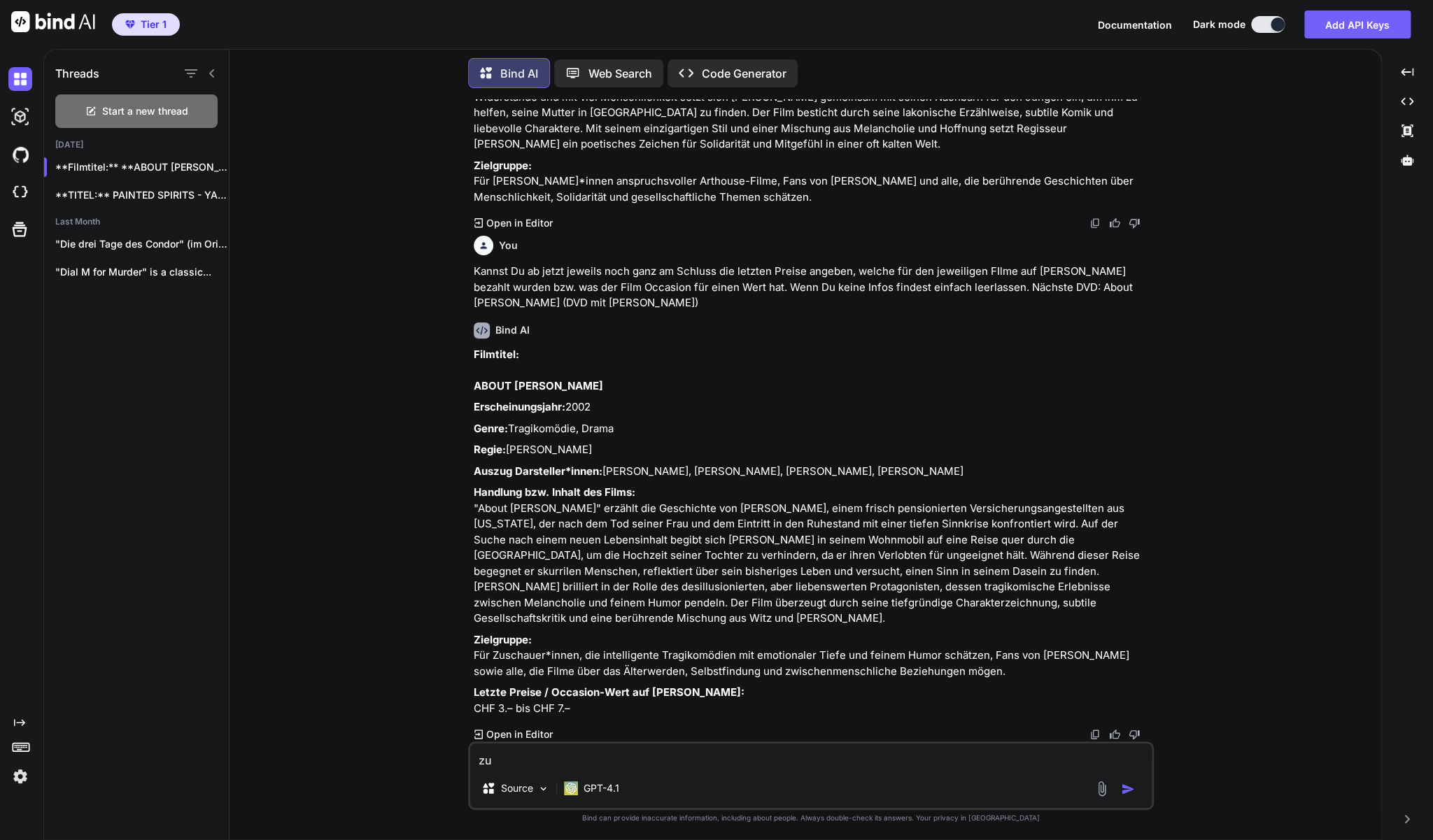
type textarea "zu Leben danach - berührender Dokumentarfilm (DVD)"
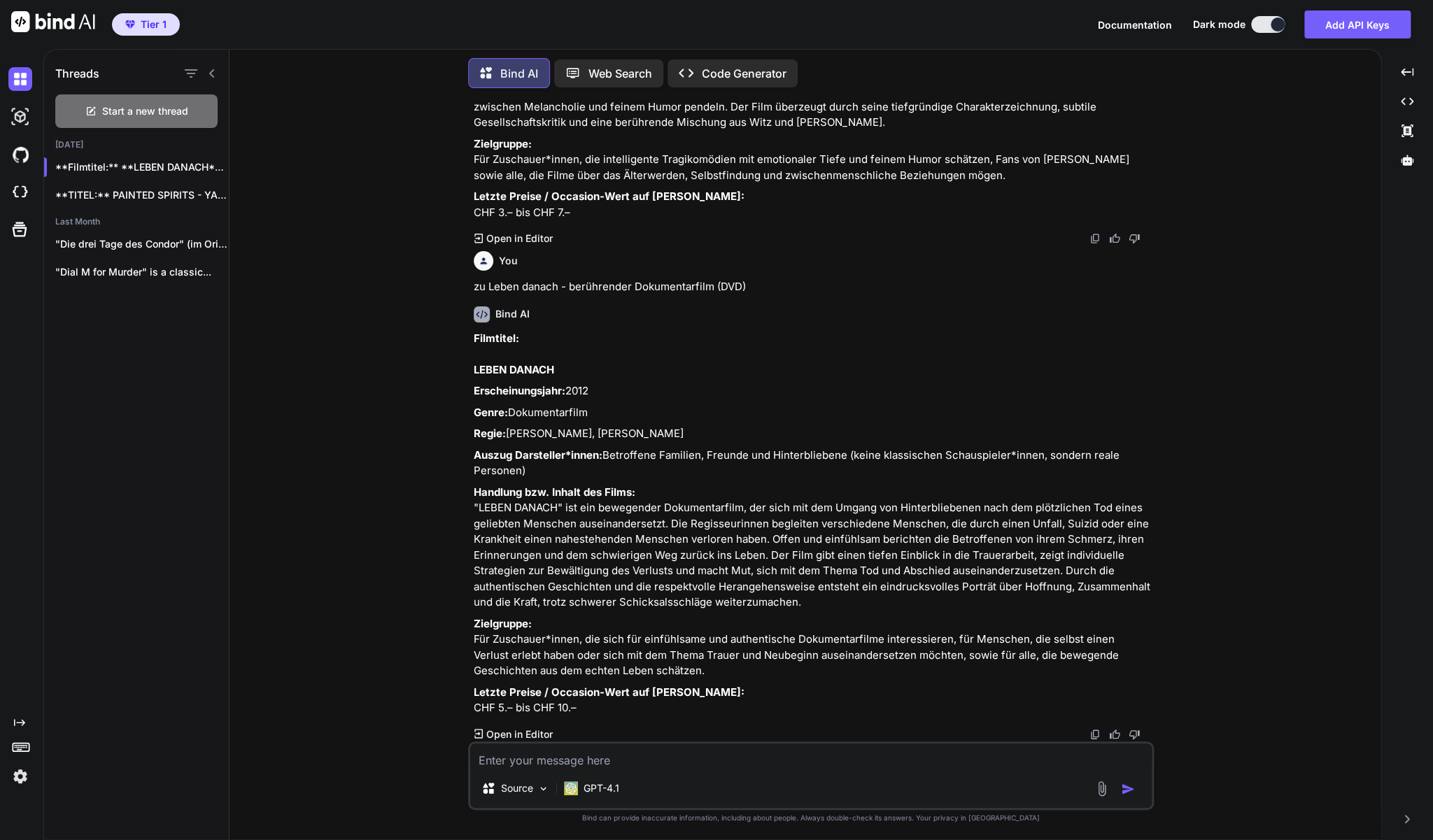
scroll to position [2077, 0]
